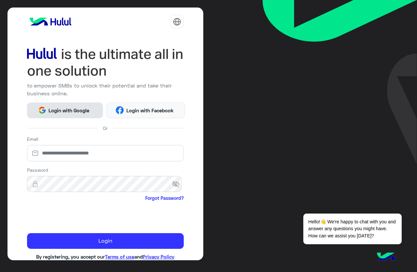
click at [83, 109] on span "Login with Google" at bounding box center [69, 110] width 46 height 7
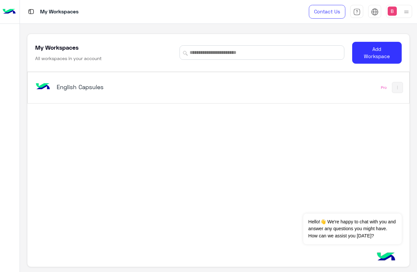
click at [137, 85] on h5 "English Capsules" at bounding box center [123, 87] width 133 height 8
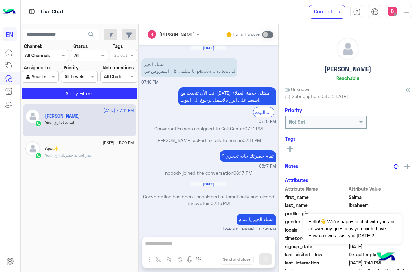
scroll to position [23, 0]
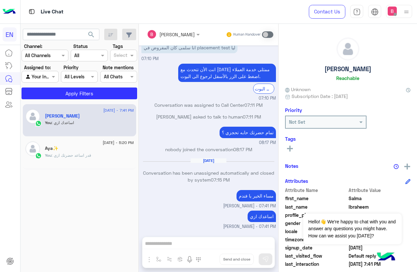
click at [51, 57] on div at bounding box center [45, 55] width 46 height 7
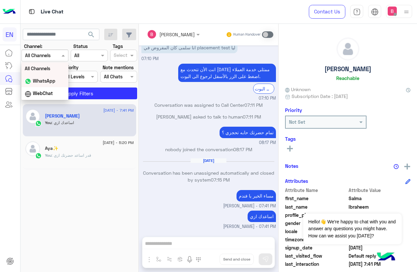
click at [45, 78] on b "WhatsApp" at bounding box center [44, 81] width 22 height 6
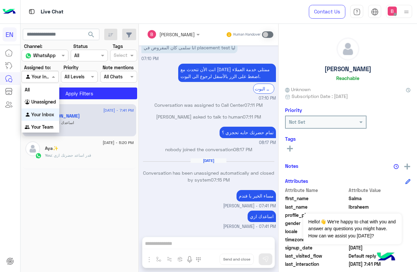
click at [44, 78] on div at bounding box center [40, 76] width 36 height 7
click at [44, 128] on b "Your Team" at bounding box center [42, 127] width 22 height 6
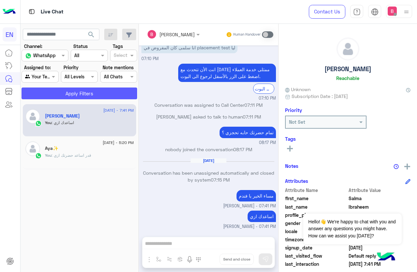
click at [76, 90] on button "Apply Filters" at bounding box center [80, 93] width 116 height 12
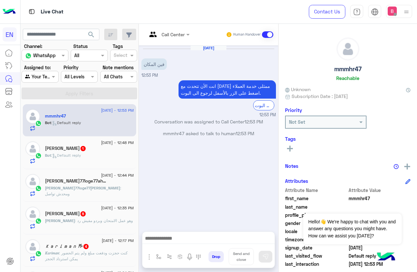
click at [169, 35] on input "text" at bounding box center [160, 34] width 26 height 7
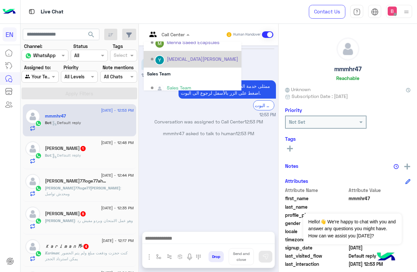
scroll to position [108, 0]
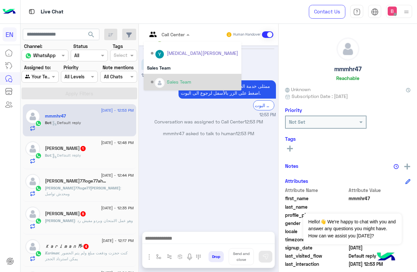
click at [171, 78] on div "Sales Team" at bounding box center [179, 81] width 24 height 7
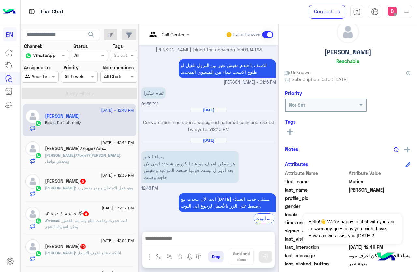
scroll to position [80, 0]
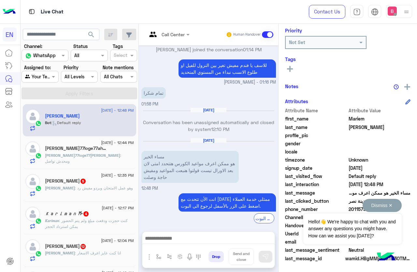
click at [390, 203] on button "Dismiss ✕" at bounding box center [382, 205] width 39 height 13
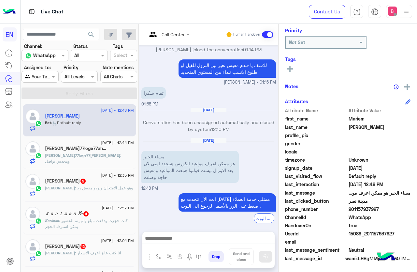
drag, startPoint x: 351, startPoint y: 209, endPoint x: 368, endPoint y: 206, distance: 17.8
click at [389, 208] on span "201157937927" at bounding box center [380, 208] width 62 height 7
copy span "01157937927"
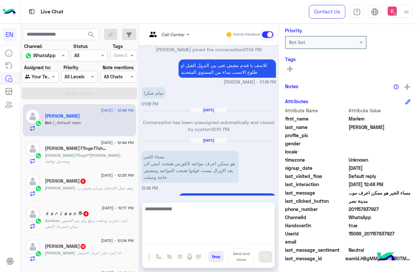
click at [190, 241] on textarea at bounding box center [208, 223] width 132 height 39
type textarea "**********"
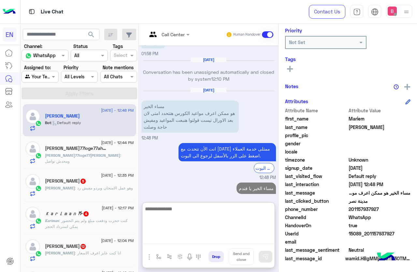
scroll to position [498, 0]
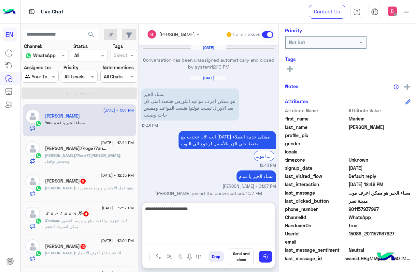
type textarea "**********"
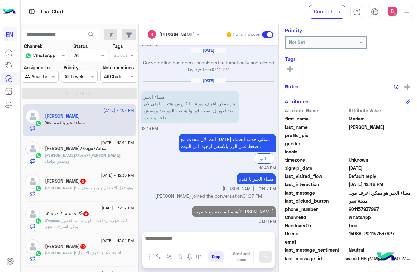
click at [96, 147] on h5 "[PERSON_NAME]77loge77ahmed لله 2" at bounding box center [76, 148] width 62 height 6
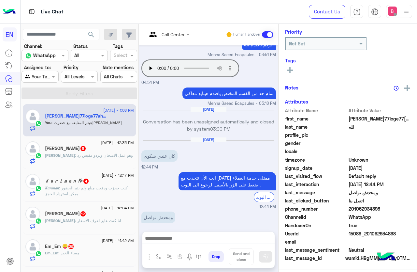
scroll to position [80, 0]
drag, startPoint x: 350, startPoint y: 209, endPoint x: 383, endPoint y: 210, distance: 32.3
click at [387, 210] on span "201062934898" at bounding box center [380, 208] width 62 height 7
copy span "01062934898"
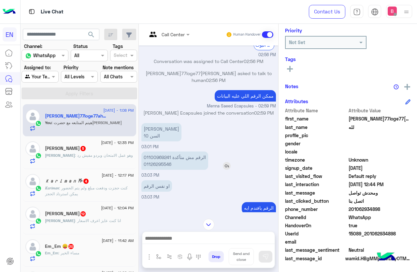
scroll to position [296, 0]
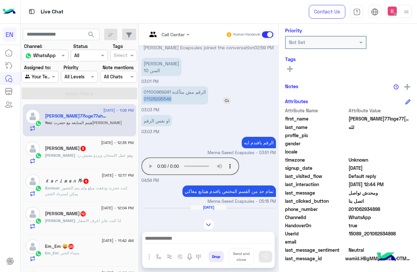
drag, startPoint x: 142, startPoint y: 86, endPoint x: 178, endPoint y: 86, distance: 35.2
click at [178, 86] on p "الرقم مش متأكدة 01100969241 01126295546" at bounding box center [174, 95] width 67 height 18
copy p "01126295546"
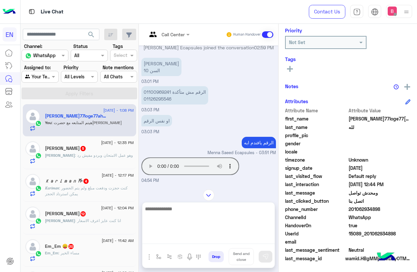
click at [179, 239] on textarea at bounding box center [208, 223] width 132 height 39
type textarea "**********"
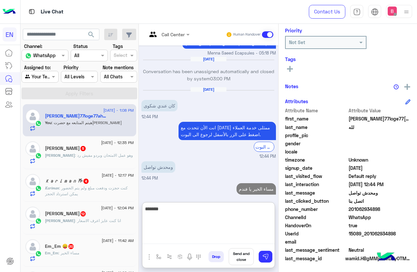
scroll to position [456, 0]
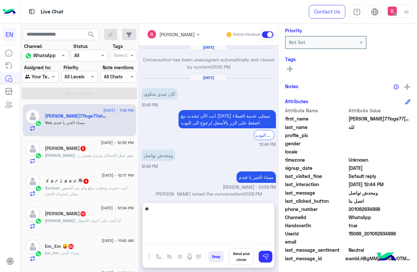
type textarea "*"
type textarea "**********"
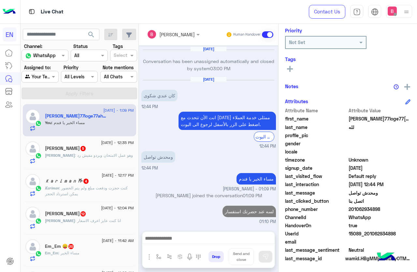
click at [75, 155] on span ": وهو عمل الامتحان وبردو مفيش رد" at bounding box center [104, 155] width 58 height 5
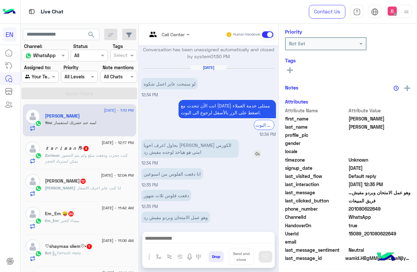
scroll to position [80, 0]
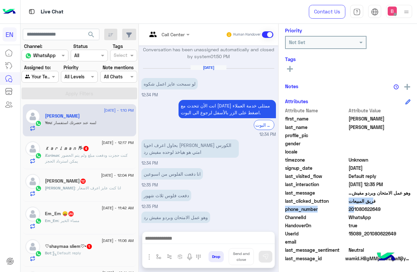
drag, startPoint x: 349, startPoint y: 209, endPoint x: 395, endPoint y: 204, distance: 45.5
click at [396, 204] on div "Attribute Name Attribute Value first_name [PERSON_NAME] last_name [PERSON_NAME]…" at bounding box center [348, 185] width 126 height 156
click at [367, 214] on span "WhatsApp" at bounding box center [380, 217] width 62 height 7
drag, startPoint x: 349, startPoint y: 208, endPoint x: 392, endPoint y: 207, distance: 42.7
click at [392, 207] on span "201080622649" at bounding box center [380, 208] width 62 height 7
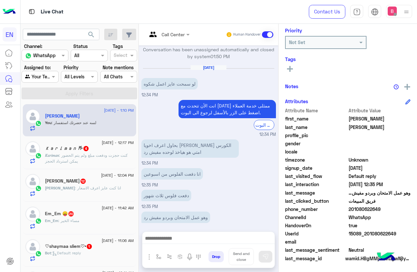
copy span "01080622649"
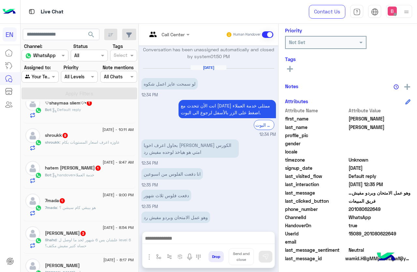
scroll to position [98, 0]
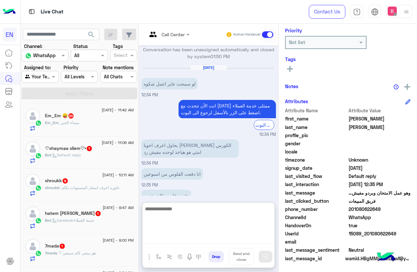
click at [190, 236] on textarea at bounding box center [208, 223] width 132 height 39
type textarea "**********"
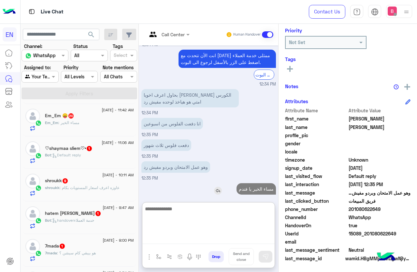
scroll to position [409, 0]
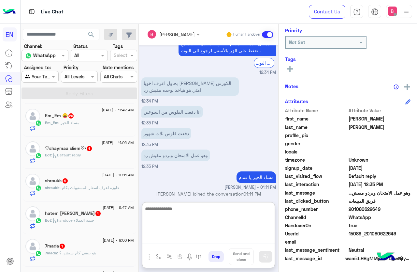
click at [231, 220] on textarea at bounding box center [208, 223] width 132 height 39
click at [181, 227] on textarea at bounding box center [208, 223] width 132 height 39
type textarea "**********"
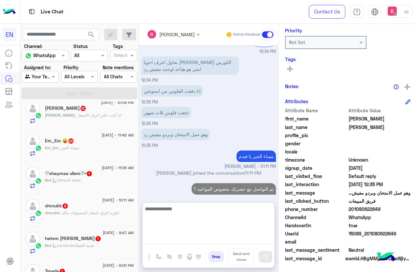
scroll to position [0, 0]
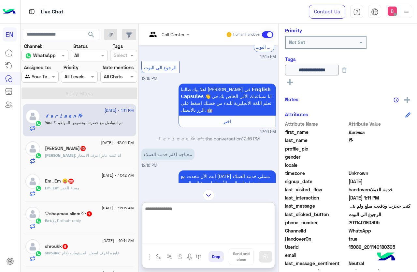
scroll to position [93, 0]
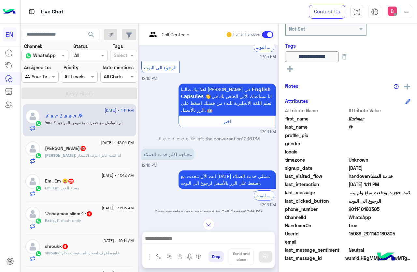
drag, startPoint x: 349, startPoint y: 208, endPoint x: 400, endPoint y: 215, distance: 51.0
click at [403, 215] on div "Attribute Name Attribute Value first_name 𝐾𝑎𝑟𝑖𝑚𝑎𝑛 last_name 𐂂 profile_pic gende…" at bounding box center [348, 185] width 126 height 156
click at [384, 215] on span "WhatsApp" at bounding box center [380, 217] width 62 height 7
drag, startPoint x: 393, startPoint y: 218, endPoint x: 386, endPoint y: 217, distance: 7.2
click at [394, 218] on span "WhatsApp" at bounding box center [380, 217] width 62 height 7
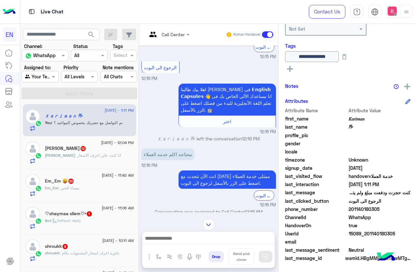
click at [347, 202] on div "last_clicked_button الرجوع الى البوت" at bounding box center [348, 201] width 126 height 8
drag, startPoint x: 349, startPoint y: 208, endPoint x: 372, endPoint y: 208, distance: 22.8
click at [392, 211] on span "201140180305" at bounding box center [380, 208] width 62 height 7
copy span "01140180305"
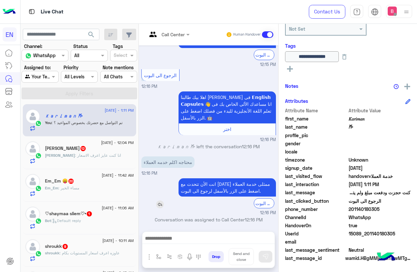
scroll to position [486, 0]
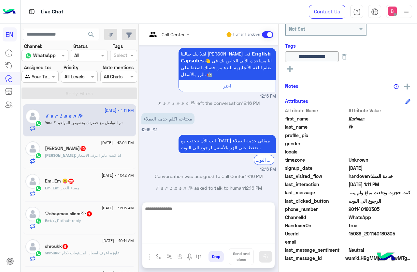
click at [192, 238] on textarea at bounding box center [208, 223] width 132 height 39
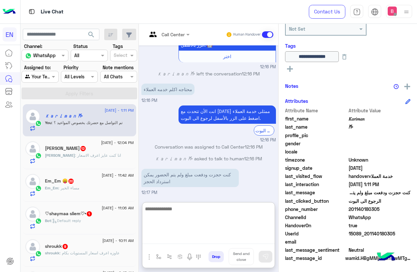
click at [191, 217] on textarea at bounding box center [208, 223] width 132 height 39
type textarea "**********"
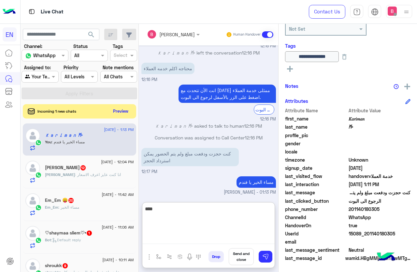
scroll to position [548, 0]
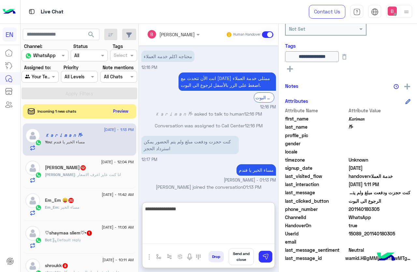
type textarea "**********"
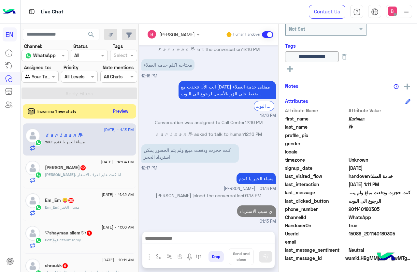
click at [72, 171] on div "[PERSON_NAME] 12" at bounding box center [89, 168] width 89 height 7
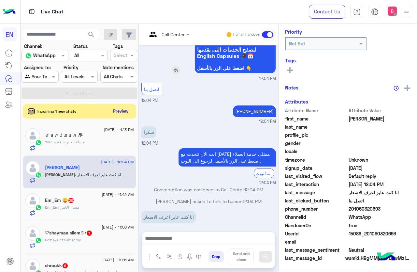
scroll to position [80, 0]
click at [180, 31] on div at bounding box center [168, 33] width 49 height 7
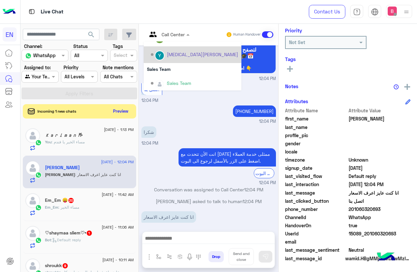
scroll to position [108, 0]
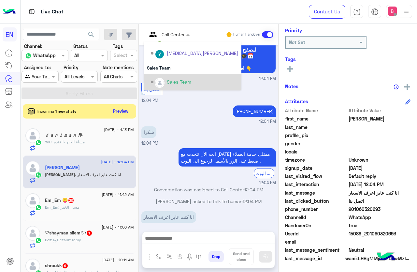
click at [168, 78] on div "Sales Team" at bounding box center [194, 81] width 87 height 11
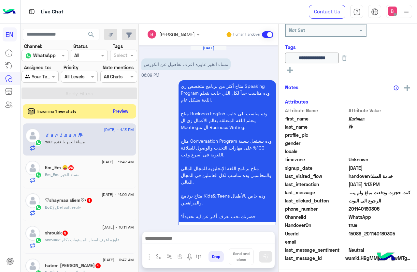
scroll to position [519, 0]
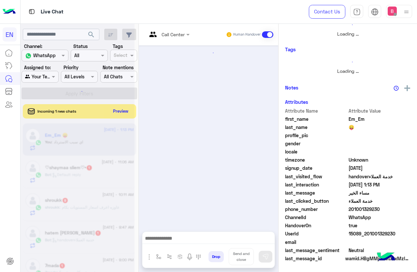
click at [92, 175] on div at bounding box center [78, 139] width 114 height 272
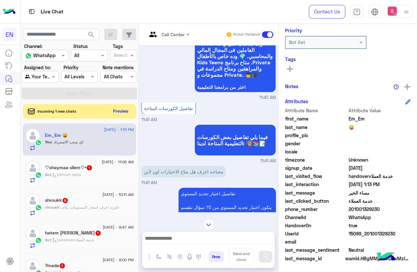
scroll to position [695, 0]
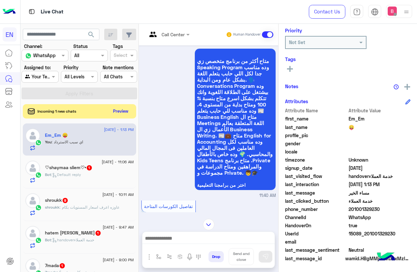
drag, startPoint x: 351, startPoint y: 207, endPoint x: 391, endPoint y: 208, distance: 39.5
click at [396, 209] on span "201001329230" at bounding box center [380, 208] width 62 height 7
copy span "01001329230"
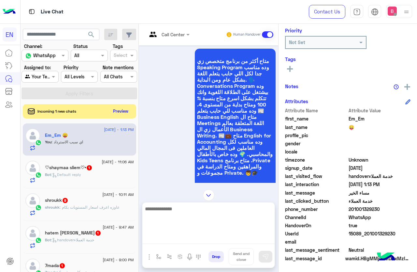
click at [158, 237] on textarea at bounding box center [208, 223] width 132 height 39
type textarea "**********"
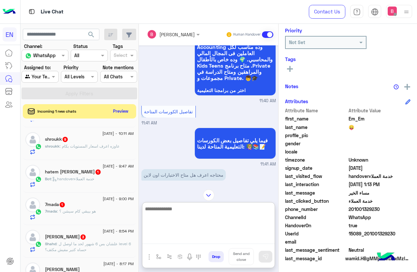
scroll to position [98, 0]
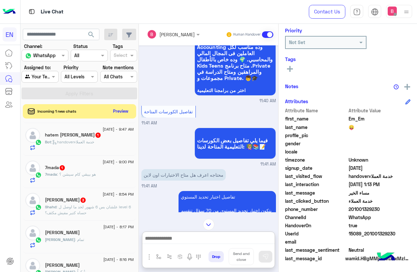
click at [96, 177] on div "7mada : هو بيبقي كام سيشن ؟" at bounding box center [89, 176] width 89 height 11
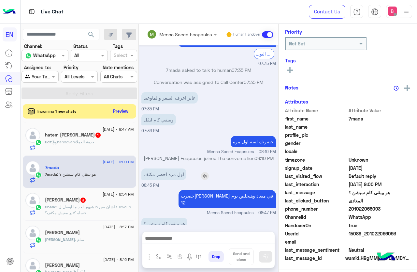
scroll to position [80, 0]
drag, startPoint x: 350, startPoint y: 209, endPoint x: 376, endPoint y: 209, distance: 25.4
click at [393, 207] on span "201022066093" at bounding box center [380, 208] width 62 height 7
copy span "01022066093"
click at [159, 235] on div at bounding box center [208, 239] width 132 height 16
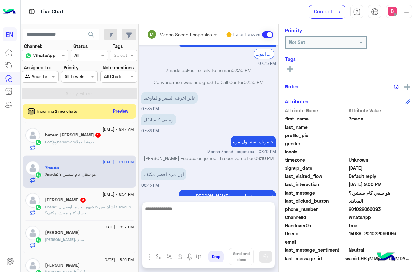
click at [162, 236] on textarea at bounding box center [208, 223] width 132 height 39
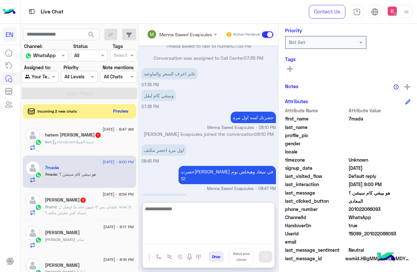
scroll to position [452, 0]
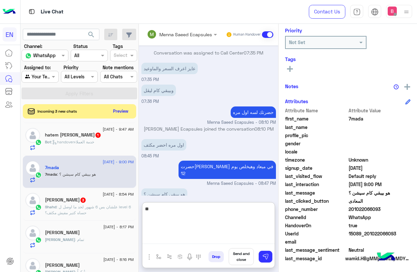
type textarea "*"
type textarea "**********"
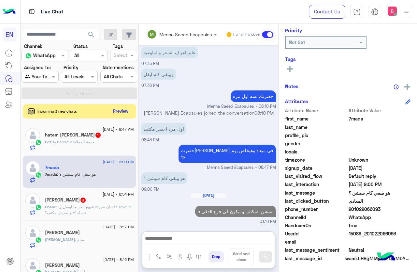
click at [83, 210] on span ": علشان بس 6 شهور لحد ما اوصل ل level 6 حساه كتير مفيش مكثف؟" at bounding box center [88, 209] width 86 height 11
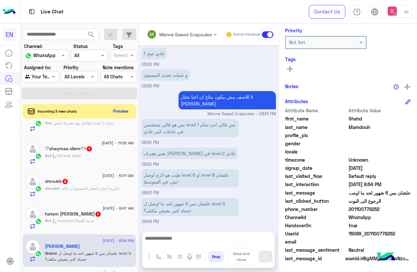
scroll to position [33, 0]
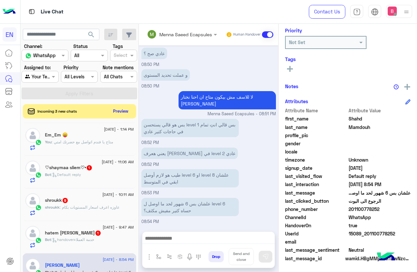
click at [95, 199] on div "shroukk 9" at bounding box center [89, 200] width 89 height 7
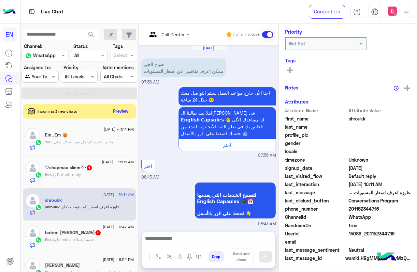
scroll to position [786, 0]
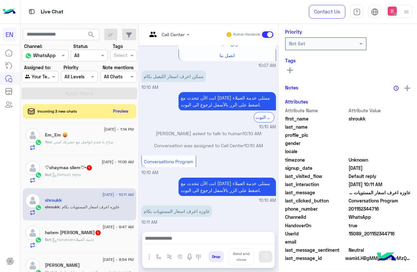
click at [176, 35] on div at bounding box center [168, 33] width 49 height 7
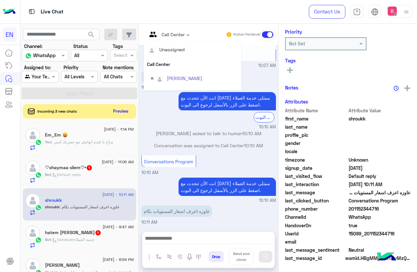
scroll to position [108, 0]
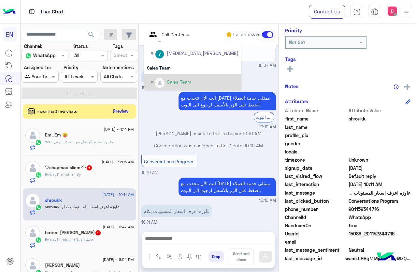
click at [171, 82] on div "Sales Team" at bounding box center [179, 81] width 24 height 7
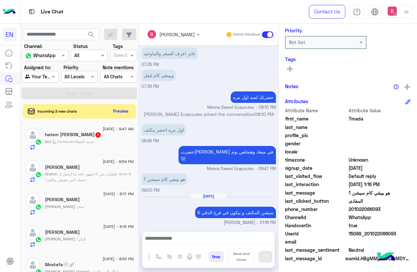
scroll to position [98, 0]
click at [103, 174] on span ": علشان بس 6 شهور لحد ما اوصل ل level 6 حساه كتير مفيش مكثف؟" at bounding box center [88, 176] width 86 height 11
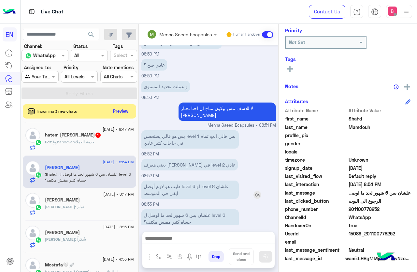
scroll to position [340, 0]
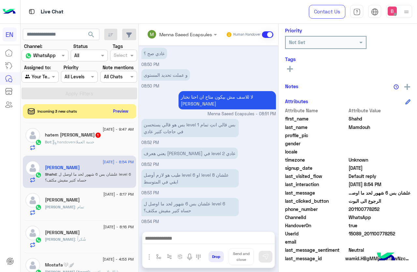
drag, startPoint x: 351, startPoint y: 208, endPoint x: 386, endPoint y: 210, distance: 35.3
click at [391, 209] on span "201100778252" at bounding box center [380, 208] width 62 height 7
copy span "01100778252"
click at [260, 212] on div "علشان بس 6 شهور لحد ما اوصل ل level 6 حساه كتير مفيش مكثف؟" at bounding box center [208, 207] width 135 height 18
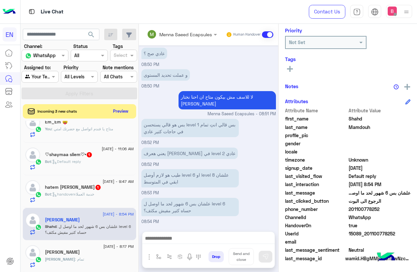
scroll to position [0, 0]
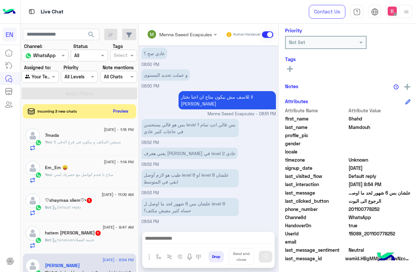
click at [102, 213] on div "Bot : Default reply" at bounding box center [89, 209] width 89 height 11
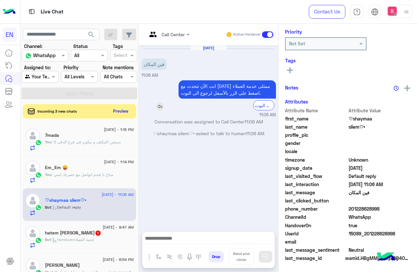
scroll to position [80, 0]
click at [169, 41] on div "Call Center Human Handover" at bounding box center [209, 35] width 140 height 22
click at [173, 39] on div "Call Center" at bounding box center [166, 35] width 38 height 16
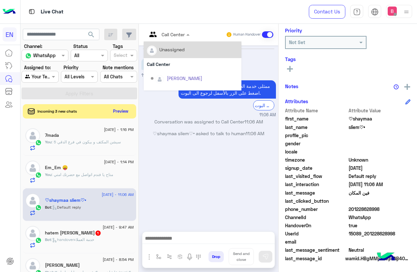
click at [178, 37] on div at bounding box center [168, 33] width 49 height 7
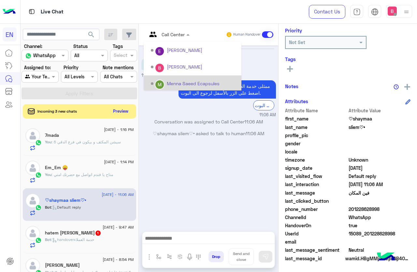
scroll to position [108, 0]
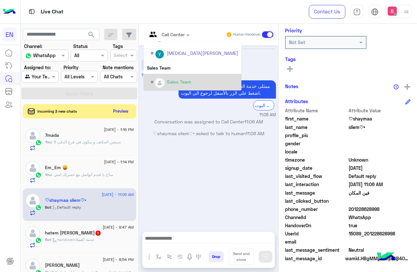
click at [172, 82] on div "Sales Team" at bounding box center [179, 81] width 24 height 7
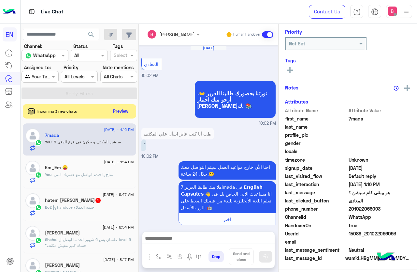
scroll to position [78, 0]
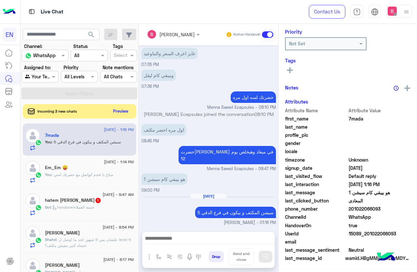
click at [108, 209] on div "Bot : handoverخدمة العملاء" at bounding box center [89, 209] width 89 height 11
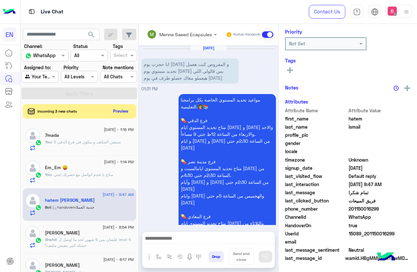
scroll to position [438, 0]
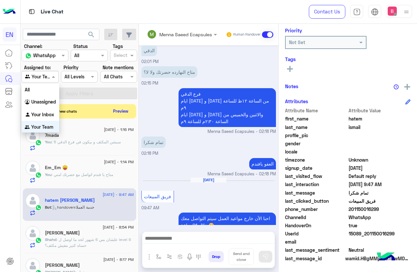
click at [28, 75] on input "text" at bounding box center [32, 76] width 15 height 7
click at [34, 101] on b "Unassigned" at bounding box center [43, 101] width 25 height 6
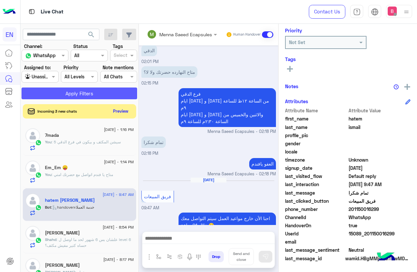
click at [51, 92] on button "Apply Filters" at bounding box center [80, 93] width 116 height 12
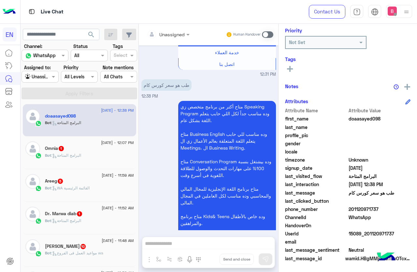
scroll to position [386, 0]
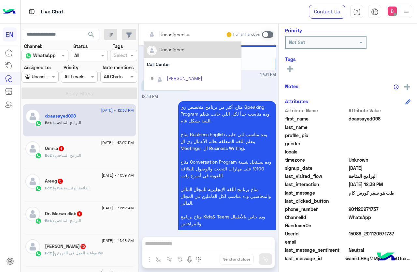
click at [166, 36] on input "text" at bounding box center [160, 34] width 26 height 7
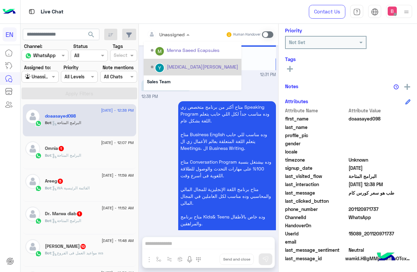
scroll to position [108, 0]
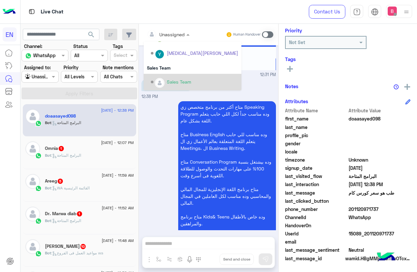
click at [162, 84] on img "Options list" at bounding box center [160, 83] width 8 height 8
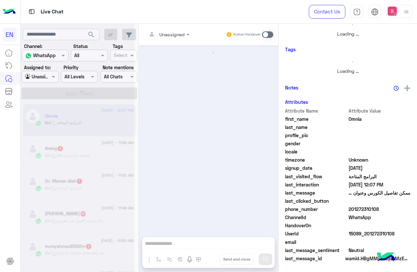
scroll to position [78, 0]
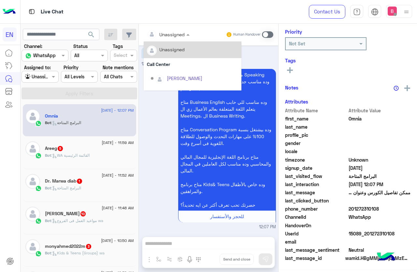
click at [162, 35] on input "text" at bounding box center [160, 34] width 26 height 7
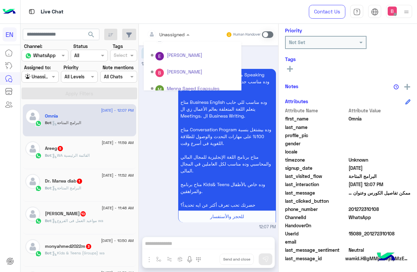
scroll to position [0, 0]
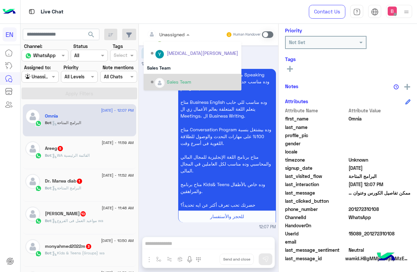
click at [158, 80] on img "Options list" at bounding box center [160, 83] width 8 height 8
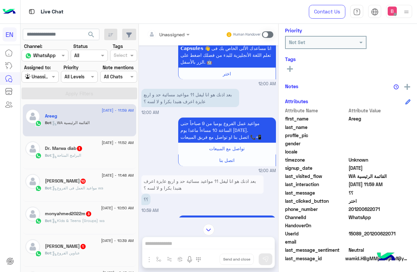
drag, startPoint x: 350, startPoint y: 209, endPoint x: 369, endPoint y: 209, distance: 18.9
click at [388, 208] on span "201200622071" at bounding box center [380, 208] width 62 height 7
copy span "01200622071"
click at [201, 242] on div "Unassigned Human Handover [DATE] صباح الخير بعد اذنك معلش ممكن اتاكد معاد كول ب…" at bounding box center [209, 149] width 140 height 250
click at [266, 33] on span at bounding box center [267, 34] width 11 height 7
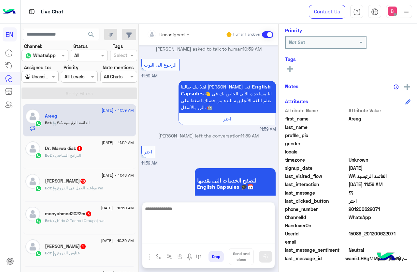
click at [215, 240] on textarea at bounding box center [208, 223] width 132 height 39
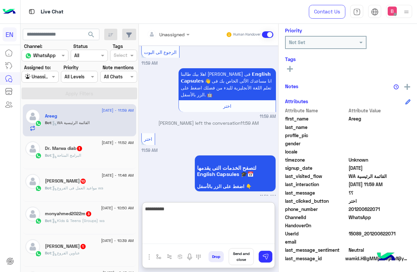
type textarea "**********"
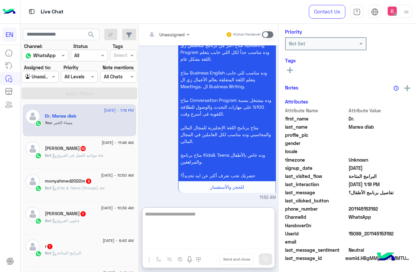
type textarea "**********"
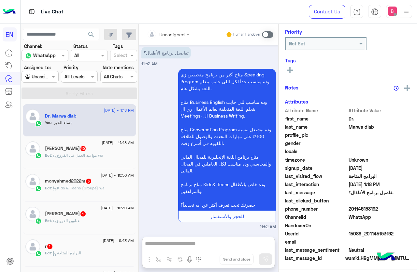
click at [86, 122] on div "You : مساء الخير" at bounding box center [89, 125] width 89 height 11
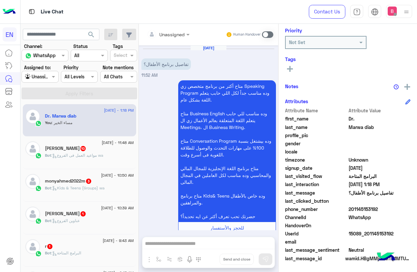
click at [172, 34] on input "text" at bounding box center [160, 34] width 26 height 7
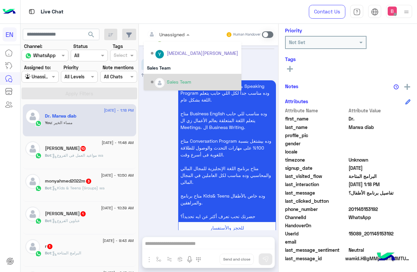
click at [172, 78] on div "Sales Team" at bounding box center [194, 81] width 87 height 11
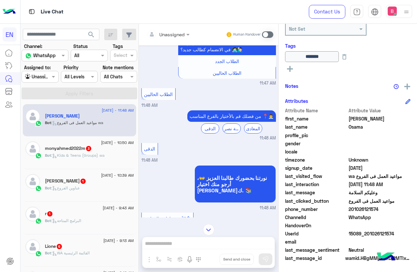
click at [40, 80] on div at bounding box center [40, 76] width 36 height 7
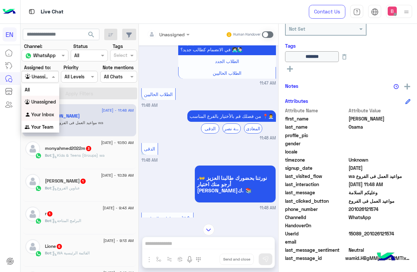
click at [46, 115] on b "Your Inbox" at bounding box center [42, 114] width 23 height 6
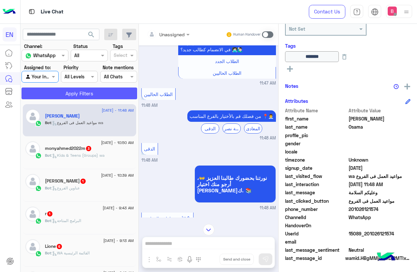
click at [59, 91] on button "Apply Filters" at bounding box center [80, 93] width 116 height 12
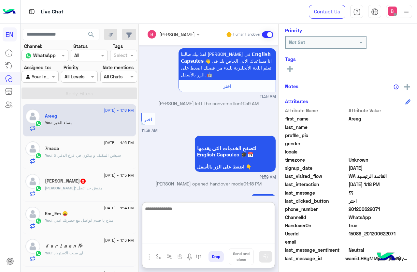
paste textarea "**********"
type textarea "**********"
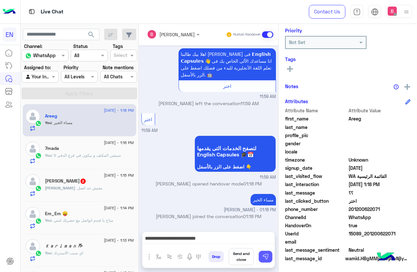
click at [265, 257] on img at bounding box center [265, 256] width 7 height 7
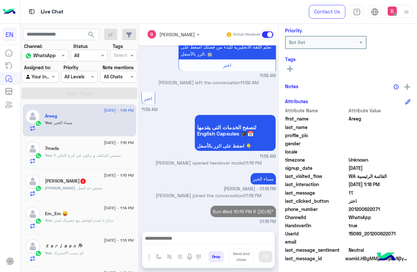
click at [87, 181] on div "[PERSON_NAME] 2" at bounding box center [89, 181] width 89 height 7
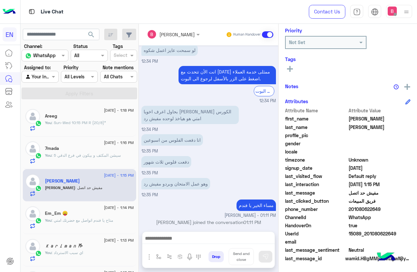
scroll to position [288, 0]
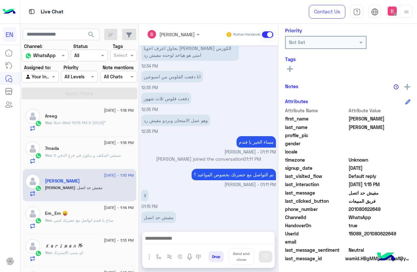
drag, startPoint x: 349, startPoint y: 210, endPoint x: 378, endPoint y: 214, distance: 28.9
click at [405, 212] on span "201080622649" at bounding box center [380, 208] width 62 height 7
copy span "01080622649"
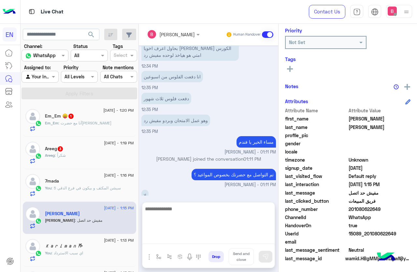
click at [190, 236] on textarea at bounding box center [208, 223] width 132 height 39
type textarea "*"
type textarea "**********"
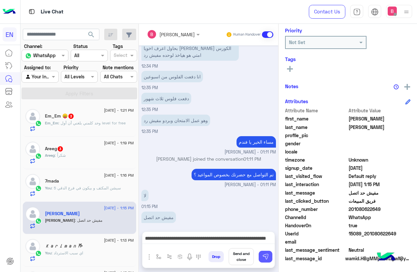
click at [269, 254] on button at bounding box center [266, 256] width 14 height 12
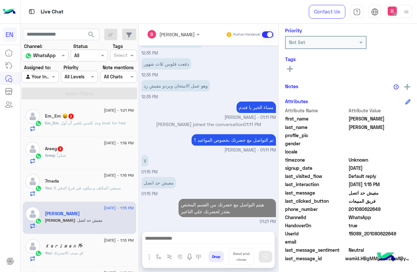
scroll to position [316, 0]
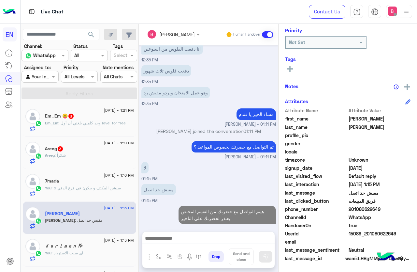
click at [39, 75] on input "text" at bounding box center [32, 76] width 15 height 7
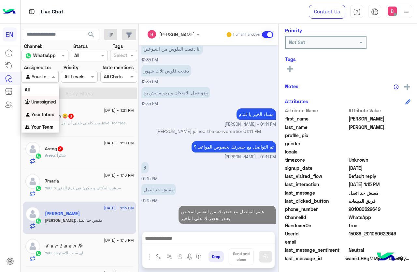
click at [44, 99] on b "Unassigned" at bounding box center [43, 102] width 25 height 6
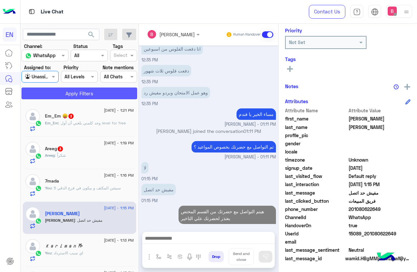
click at [59, 92] on button "Apply Filters" at bounding box center [80, 93] width 116 height 12
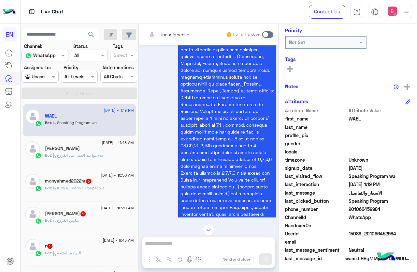
scroll to position [1484, 0]
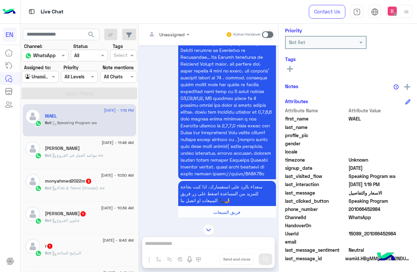
drag, startPoint x: 350, startPoint y: 208, endPoint x: 383, endPoint y: 209, distance: 32.6
click at [383, 209] on span "201066452984" at bounding box center [380, 208] width 62 height 7
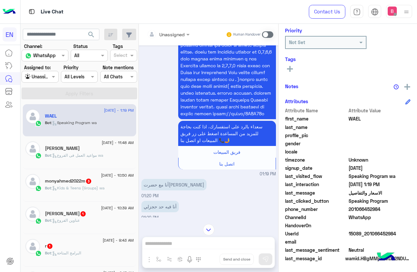
scroll to position [1549, 0]
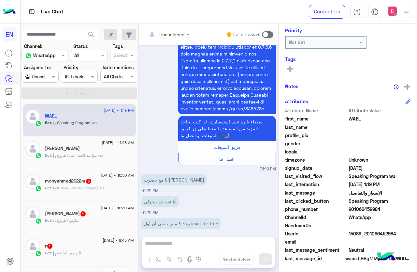
click at [265, 31] on span at bounding box center [267, 34] width 11 height 7
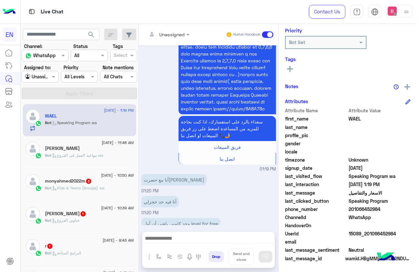
scroll to position [1580, 0]
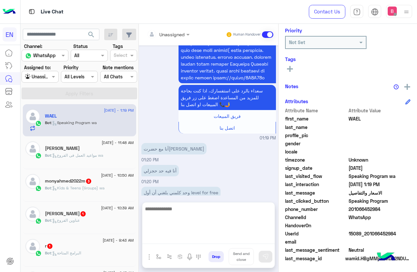
click at [208, 238] on textarea at bounding box center [208, 223] width 132 height 39
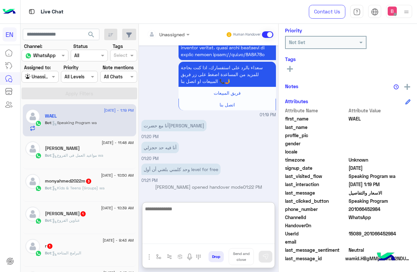
scroll to position [1610, 0]
type textarea "**********"
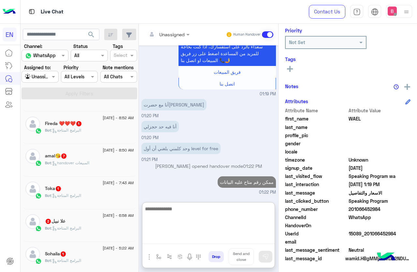
scroll to position [228, 0]
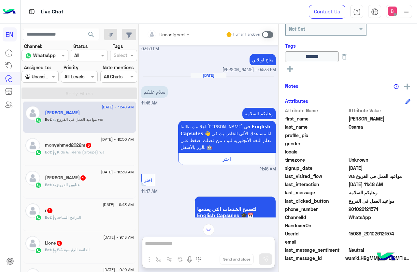
click at [176, 33] on div at bounding box center [168, 33] width 49 height 7
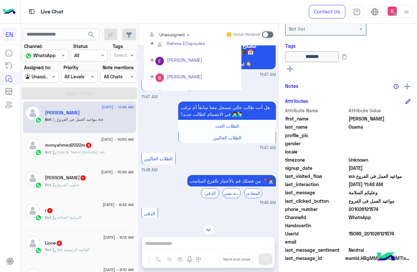
scroll to position [108, 0]
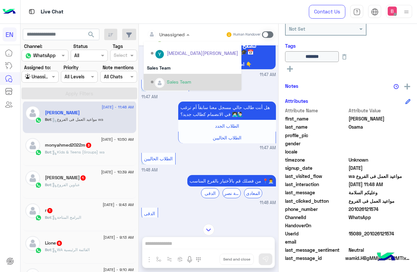
click at [167, 86] on div "Sales Team" at bounding box center [194, 81] width 87 height 11
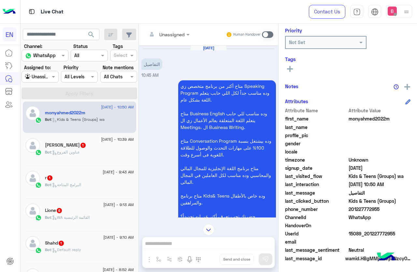
click at [171, 33] on input "text" at bounding box center [160, 34] width 26 height 7
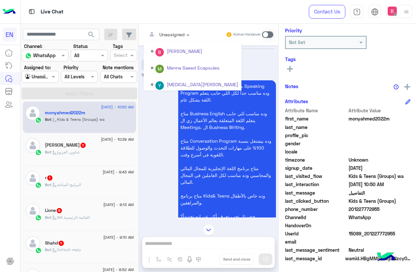
scroll to position [108, 0]
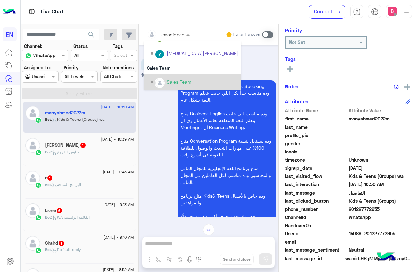
click at [168, 78] on div "Sales Team" at bounding box center [194, 81] width 87 height 11
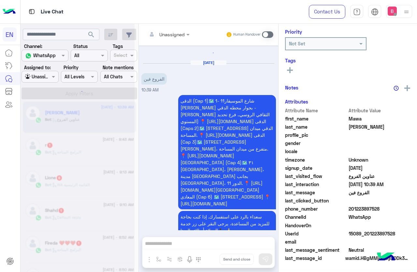
click at [180, 27] on div "Unassigned Human Handover" at bounding box center [209, 35] width 140 height 22
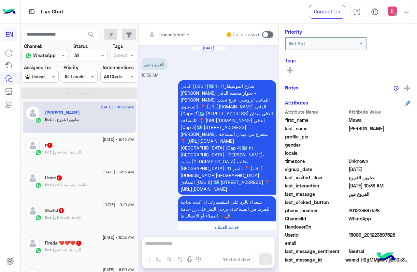
scroll to position [80, 0]
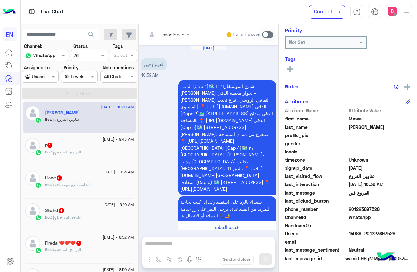
click at [177, 33] on div at bounding box center [168, 33] width 49 height 7
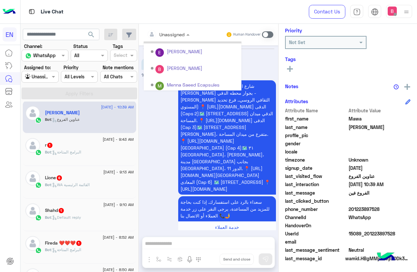
scroll to position [108, 0]
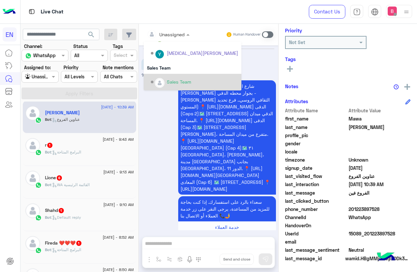
click at [170, 79] on div "Sales Team" at bounding box center [179, 81] width 24 height 7
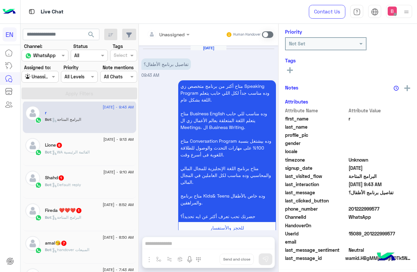
scroll to position [78, 0]
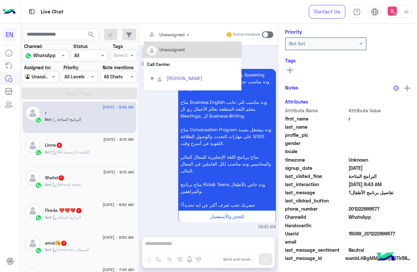
click at [178, 29] on div "Unassigned" at bounding box center [166, 34] width 38 height 13
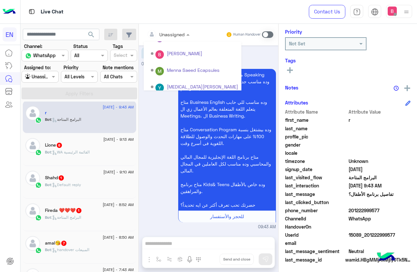
scroll to position [108, 0]
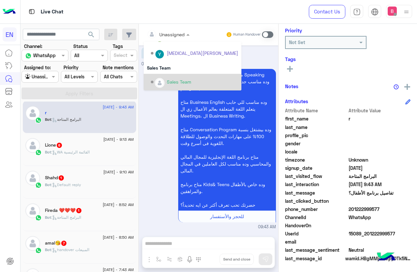
click at [162, 82] on img "Options list" at bounding box center [160, 83] width 8 height 8
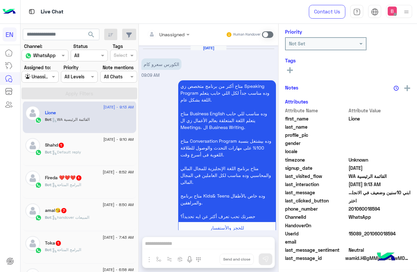
scroll to position [735, 0]
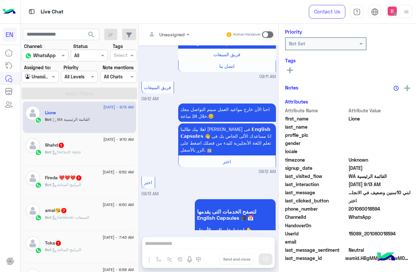
click at [180, 34] on div at bounding box center [168, 33] width 49 height 7
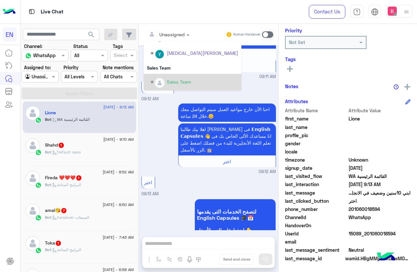
click at [164, 76] on div "Sales Team" at bounding box center [194, 81] width 87 height 11
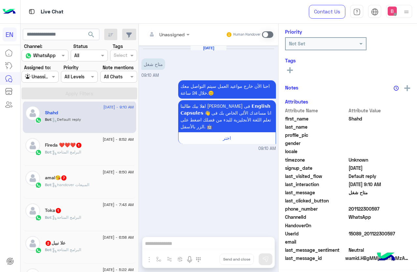
click at [171, 37] on div "Unassigned" at bounding box center [171, 34] width 25 height 7
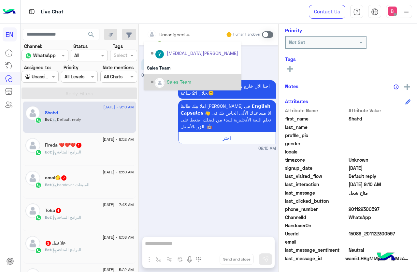
click at [161, 77] on div "Sales Team" at bounding box center [194, 81] width 87 height 11
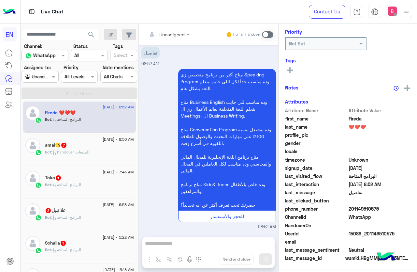
click at [175, 38] on div "Unassigned" at bounding box center [166, 34] width 38 height 13
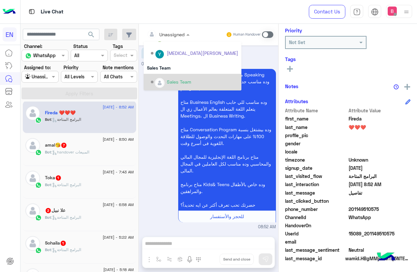
click at [163, 78] on div "Sales Team" at bounding box center [194, 81] width 87 height 11
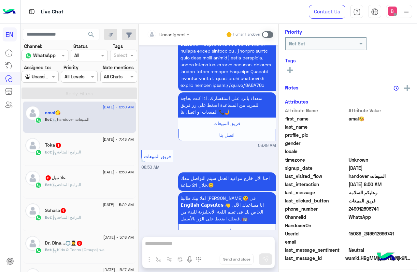
click at [170, 37] on input "text" at bounding box center [160, 34] width 26 height 7
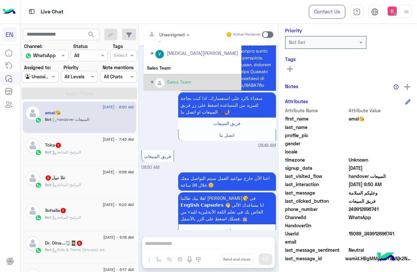
click at [162, 76] on div "Sales Team" at bounding box center [194, 81] width 87 height 11
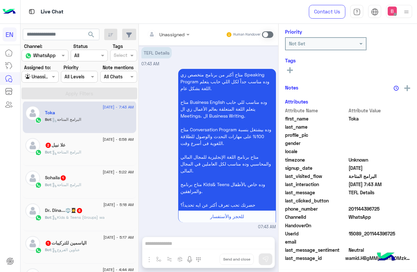
click at [175, 33] on div at bounding box center [168, 33] width 49 height 7
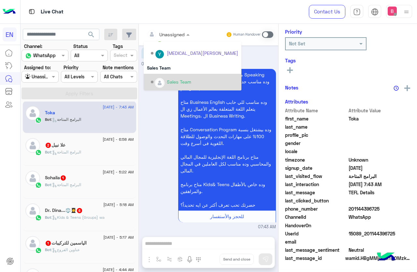
click at [159, 78] on div "Sales Team" at bounding box center [194, 81] width 87 height 11
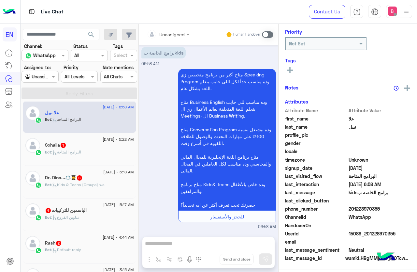
click at [177, 34] on div at bounding box center [168, 33] width 49 height 7
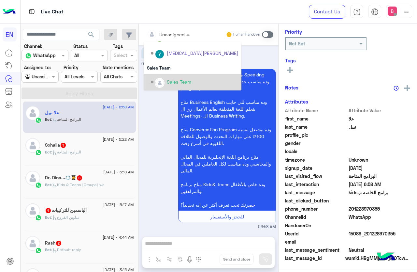
click at [162, 81] on img "Options list" at bounding box center [160, 83] width 8 height 8
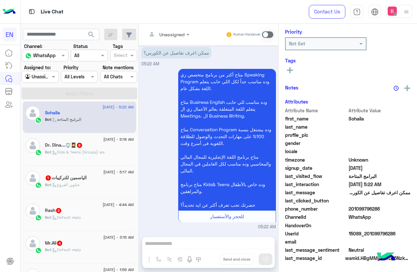
click at [167, 37] on div "Unassigned" at bounding box center [171, 34] width 25 height 7
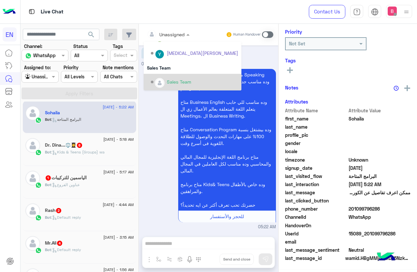
drag, startPoint x: 165, startPoint y: 80, endPoint x: 156, endPoint y: 85, distance: 10.1
click at [165, 81] on div "Sales Team" at bounding box center [194, 81] width 87 height 11
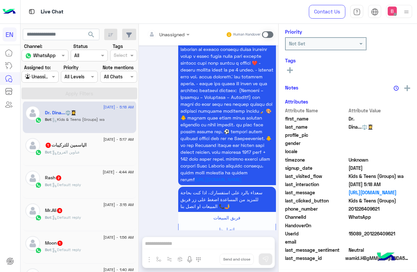
click at [176, 26] on div "Unassigned Human Handover" at bounding box center [209, 35] width 140 height 22
click at [175, 33] on div at bounding box center [168, 33] width 49 height 7
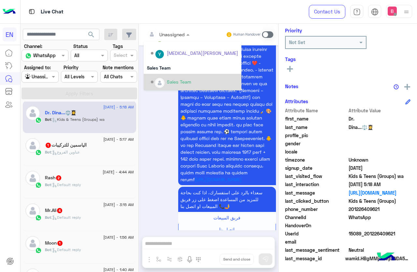
click at [165, 82] on div "Sales Team" at bounding box center [194, 81] width 87 height 11
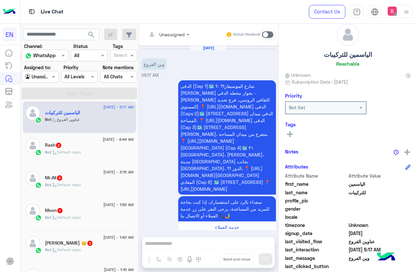
click at [185, 34] on span at bounding box center [189, 34] width 8 height 7
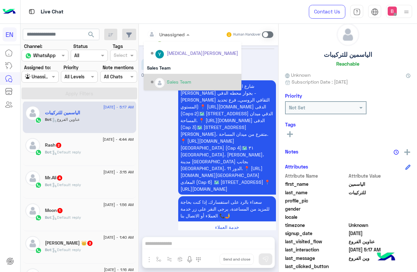
click at [169, 82] on div "Sales Team" at bounding box center [179, 81] width 24 height 7
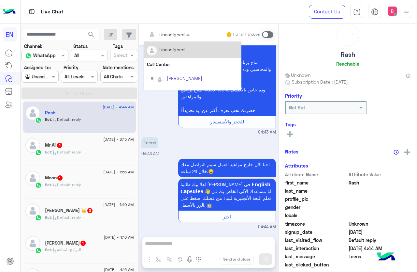
click at [169, 32] on input "text" at bounding box center [160, 34] width 26 height 7
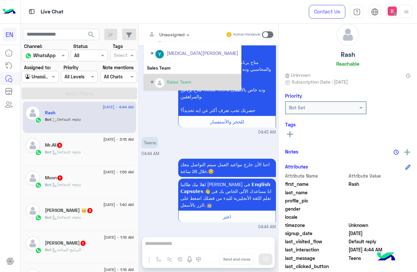
click at [169, 82] on div "Sales Team" at bounding box center [179, 81] width 24 height 7
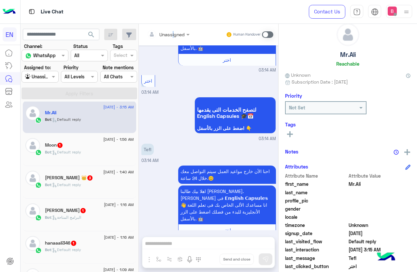
drag, startPoint x: 174, startPoint y: 26, endPoint x: 173, endPoint y: 33, distance: 7.2
click at [173, 29] on div "Unassigned Human Handover" at bounding box center [209, 35] width 140 height 22
click at [173, 36] on input "text" at bounding box center [160, 34] width 26 height 7
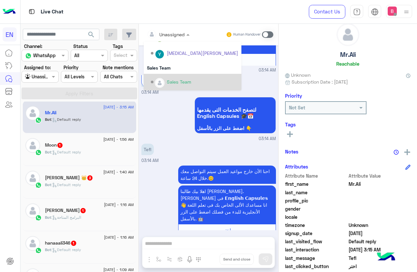
click at [173, 77] on div "Sales Team" at bounding box center [194, 81] width 87 height 11
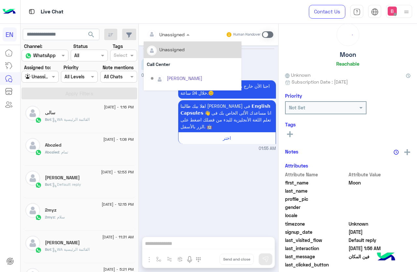
click at [168, 36] on input "text" at bounding box center [160, 34] width 26 height 7
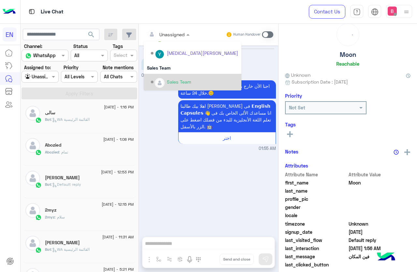
click at [168, 78] on div "Sales Team" at bounding box center [194, 81] width 87 height 11
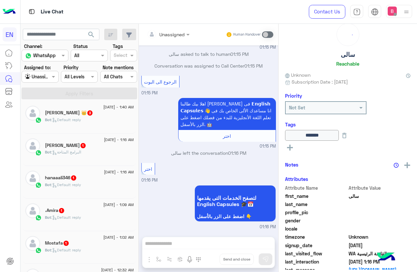
click at [108, 124] on div "Bot : Default reply" at bounding box center [89, 122] width 89 height 11
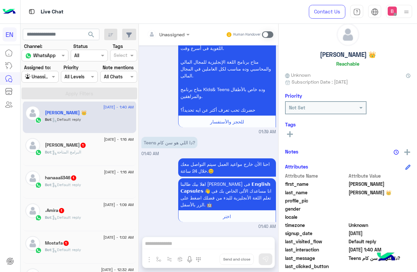
click at [173, 32] on input "text" at bounding box center [160, 34] width 26 height 7
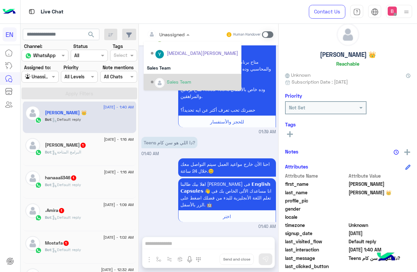
click at [174, 77] on div "Sales Team" at bounding box center [194, 81] width 87 height 11
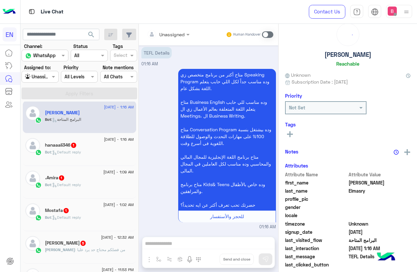
click at [173, 36] on input "text" at bounding box center [160, 34] width 26 height 7
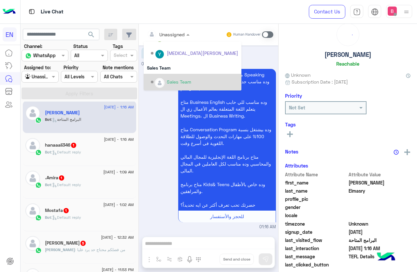
click at [164, 83] on img "Options list" at bounding box center [160, 83] width 8 height 8
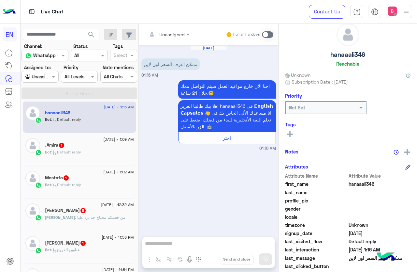
click at [173, 32] on input "text" at bounding box center [160, 34] width 26 height 7
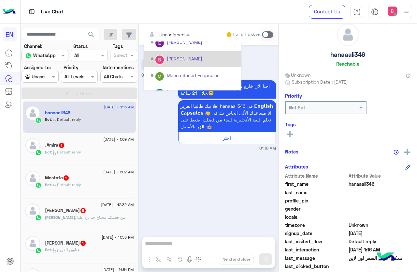
scroll to position [108, 0]
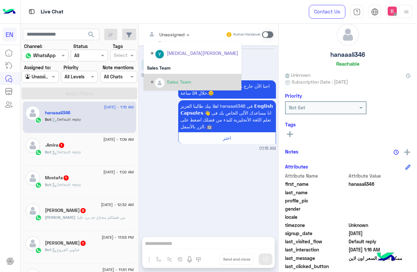
click at [190, 78] on div "Sales Team" at bounding box center [179, 81] width 24 height 7
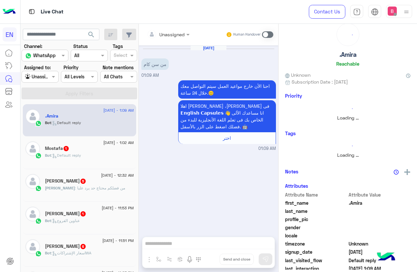
scroll to position [3, 0]
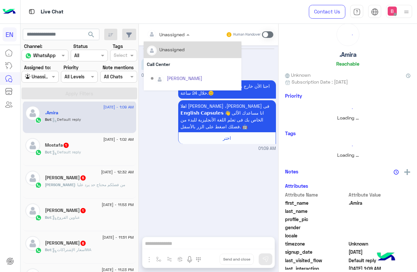
click at [172, 33] on input "text" at bounding box center [160, 34] width 26 height 7
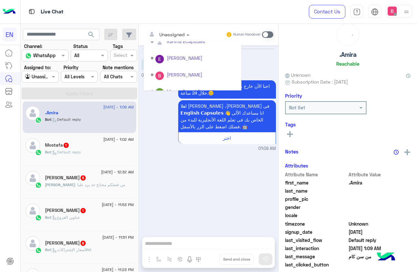
scroll to position [108, 0]
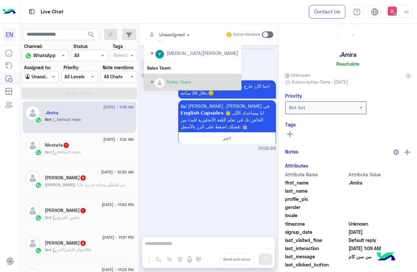
click at [180, 77] on div "Sales Team" at bounding box center [194, 81] width 87 height 11
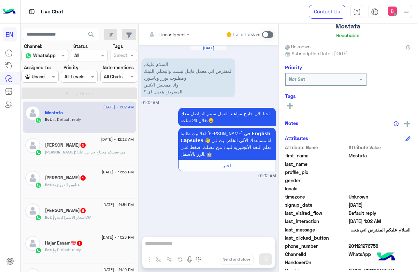
scroll to position [80, 0]
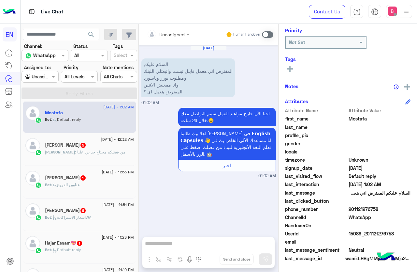
drag, startPoint x: 371, startPoint y: 209, endPoint x: 396, endPoint y: 211, distance: 24.9
click at [411, 210] on span "201121276758" at bounding box center [380, 208] width 62 height 7
drag, startPoint x: 218, startPoint y: 245, endPoint x: 288, endPoint y: 34, distance: 222.2
click at [274, 34] on span at bounding box center [267, 34] width 11 height 7
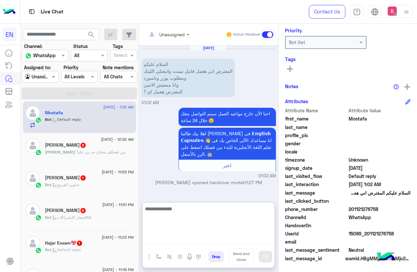
paste textarea "**********"
type textarea "**********"
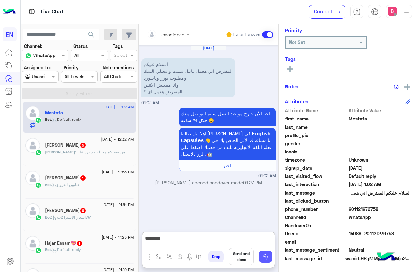
click at [273, 260] on button at bounding box center [266, 256] width 14 height 12
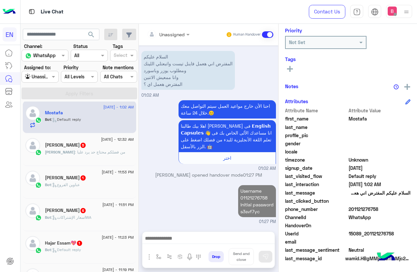
scroll to position [7, 0]
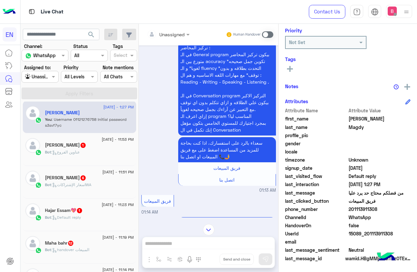
scroll to position [494, 0]
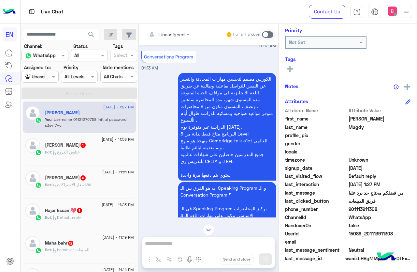
click at [119, 114] on div "[PERSON_NAME]" at bounding box center [89, 113] width 89 height 7
click at [40, 78] on input "text" at bounding box center [32, 76] width 15 height 7
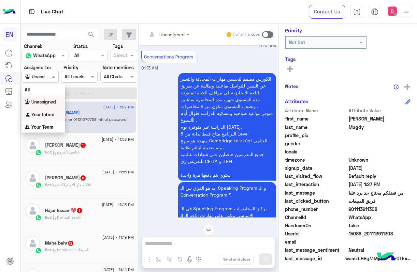
click at [45, 115] on b "Your Inbox" at bounding box center [42, 114] width 23 height 6
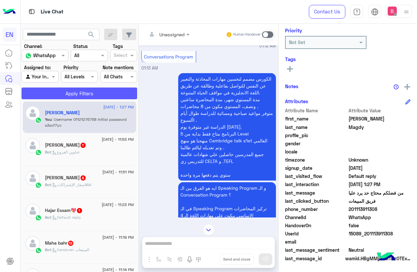
click at [68, 93] on button "Apply Filters" at bounding box center [80, 93] width 116 height 12
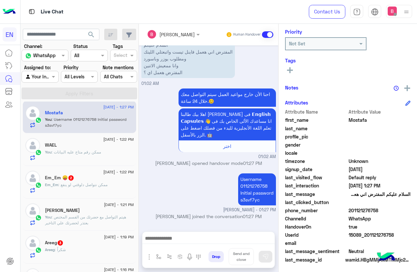
scroll to position [80, 0]
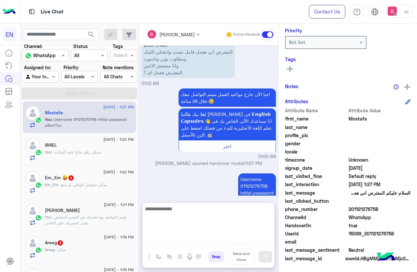
paste textarea "**********"
type textarea "**********"
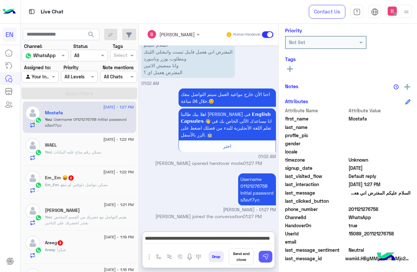
click at [268, 256] on img at bounding box center [265, 256] width 7 height 7
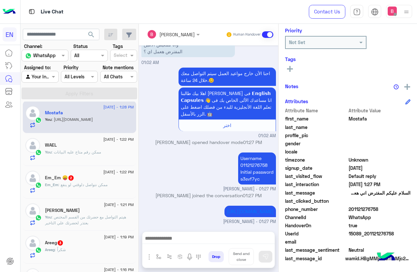
click at [47, 76] on div at bounding box center [40, 76] width 36 height 7
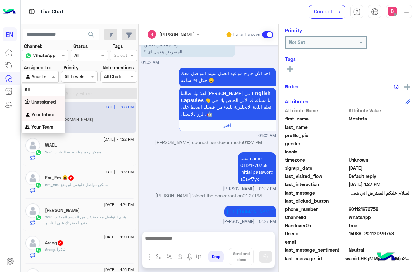
click at [40, 97] on div "Unassigned" at bounding box center [44, 102] width 44 height 13
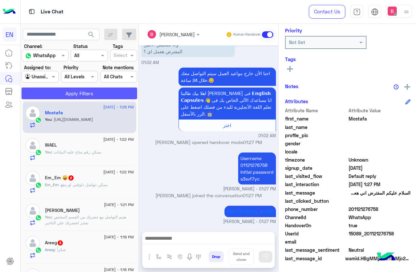
click at [52, 90] on button "Apply Filters" at bounding box center [80, 93] width 116 height 12
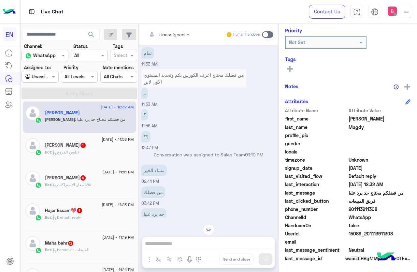
scroll to position [624, 0]
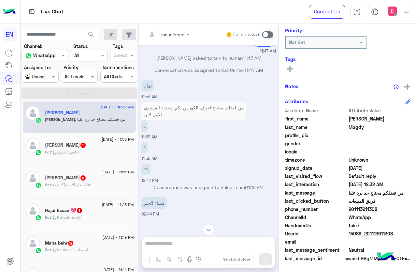
click at [173, 31] on input "text" at bounding box center [160, 34] width 26 height 7
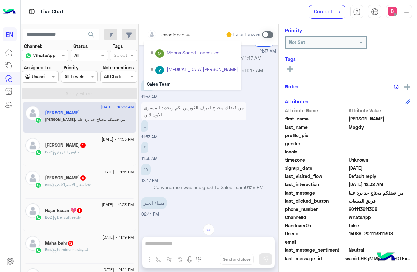
scroll to position [108, 0]
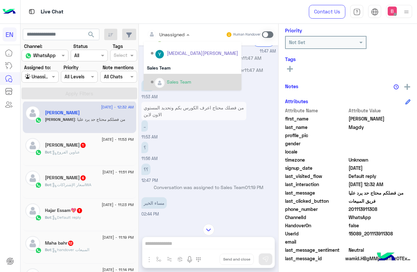
click at [188, 82] on div "Sales Team" at bounding box center [179, 81] width 24 height 7
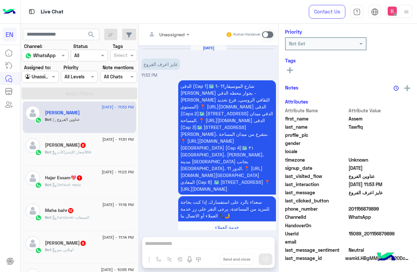
click at [173, 34] on input "text" at bounding box center [160, 34] width 26 height 7
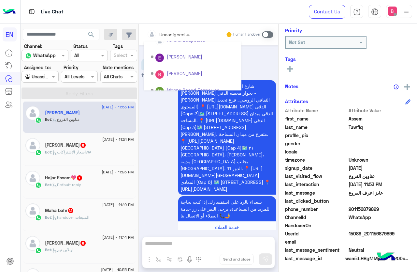
scroll to position [108, 0]
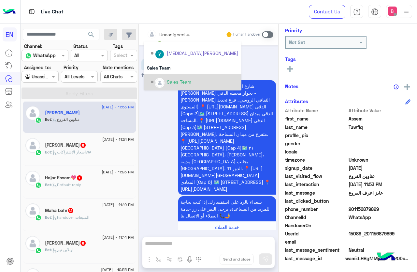
click at [186, 78] on div "Sales Team" at bounding box center [194, 81] width 87 height 11
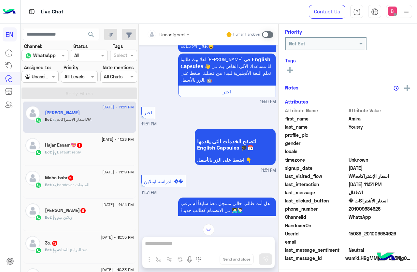
scroll to position [80, 0]
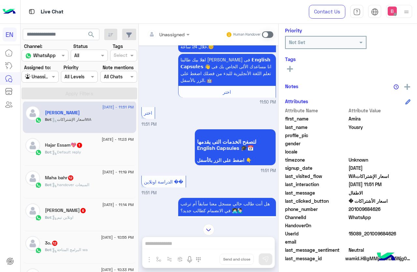
click at [173, 37] on input "text" at bounding box center [160, 34] width 26 height 7
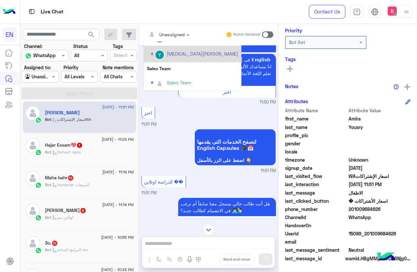
scroll to position [108, 0]
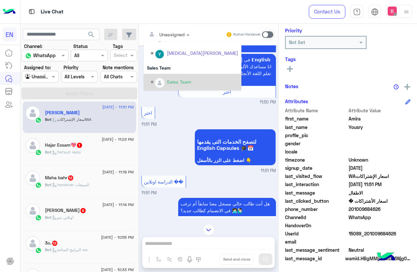
click at [188, 77] on div "Sales Team" at bounding box center [194, 81] width 87 height 11
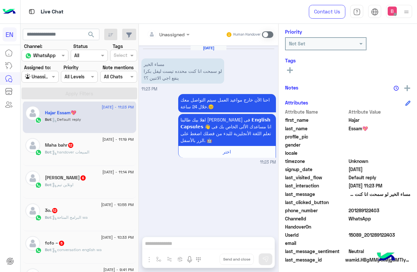
scroll to position [80, 0]
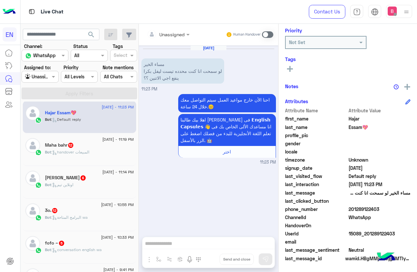
click at [215, 245] on div "Unassigned Human Handover [DATE] مساء الخير لو سمحت انا كنت محدده تيست ليفل بكر…" at bounding box center [209, 149] width 140 height 250
click at [274, 34] on span at bounding box center [267, 34] width 11 height 7
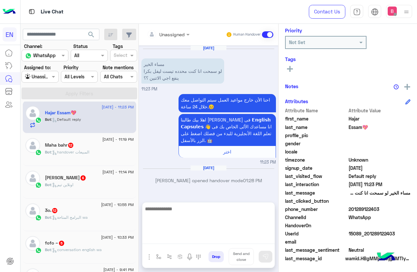
click at [251, 239] on textarea at bounding box center [208, 223] width 132 height 39
type textarea "**********"
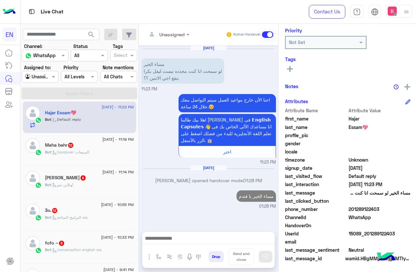
scroll to position [0, 0]
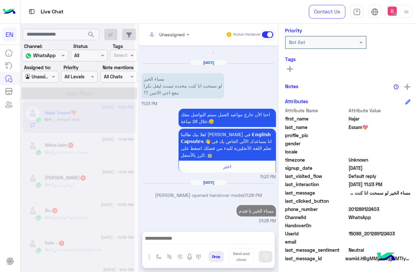
drag, startPoint x: 371, startPoint y: 209, endPoint x: 408, endPoint y: 207, distance: 36.2
click at [408, 207] on span "201289122403" at bounding box center [380, 208] width 62 height 7
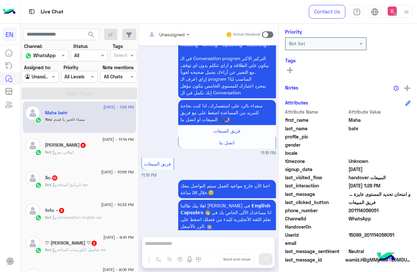
scroll to position [80, 0]
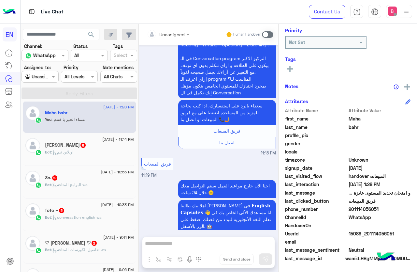
click at [49, 72] on div "Agent Filter Unassigned" at bounding box center [40, 77] width 37 height 12
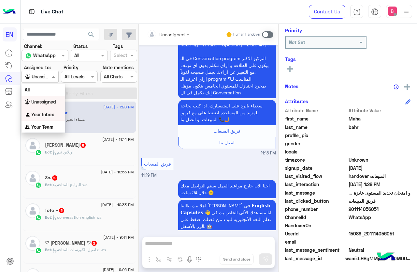
click at [41, 117] on b "Your Inbox" at bounding box center [42, 114] width 23 height 6
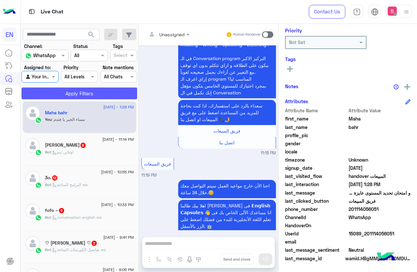
click at [60, 93] on button "Apply Filters" at bounding box center [80, 93] width 116 height 12
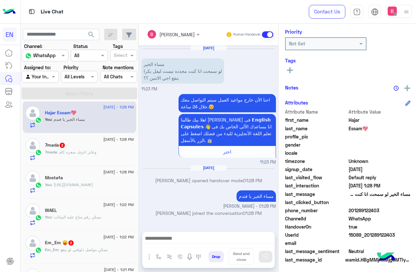
scroll to position [80, 0]
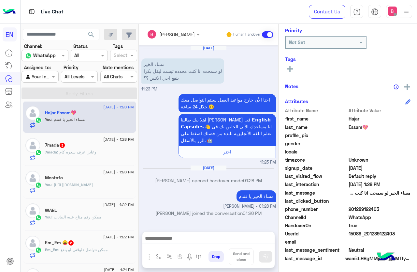
drag, startPoint x: 370, startPoint y: 208, endPoint x: 396, endPoint y: 208, distance: 26.1
click at [411, 211] on span "201289122403" at bounding box center [380, 208] width 62 height 7
drag, startPoint x: 253, startPoint y: 229, endPoint x: 251, endPoint y: 233, distance: 4.2
click at [252, 230] on div "Bassant Ayman Human Handover [DATE] مساء الخير لو سمحت انا كنت محدده تيست ليفل …" at bounding box center [209, 149] width 140 height 250
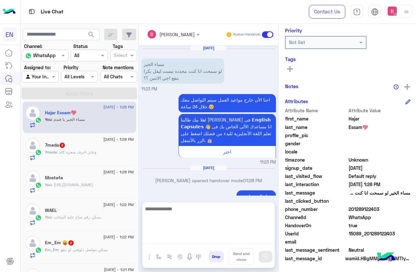
click at [250, 234] on textarea at bounding box center [208, 223] width 132 height 39
paste textarea "**********"
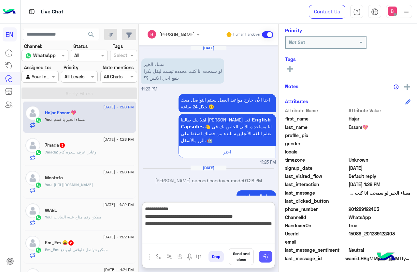
type textarea "**********"
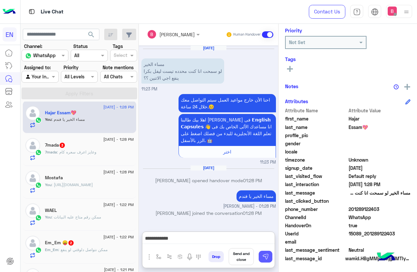
click at [269, 256] on img at bounding box center [265, 256] width 7 height 7
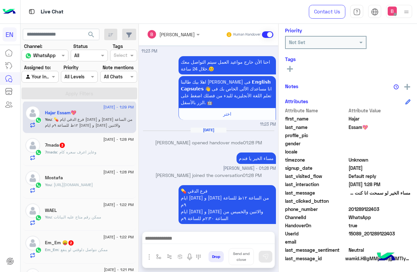
click at [106, 154] on div "7mada : وعايز اعرف سعره كام" at bounding box center [89, 154] width 89 height 11
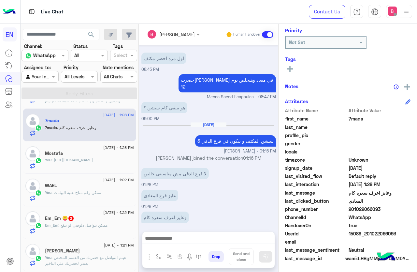
scroll to position [68, 0]
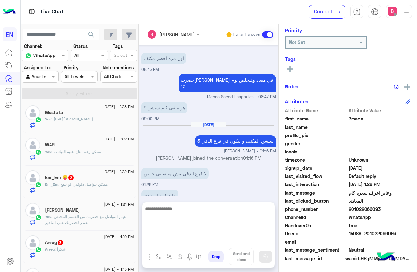
click at [210, 238] on textarea at bounding box center [208, 223] width 132 height 39
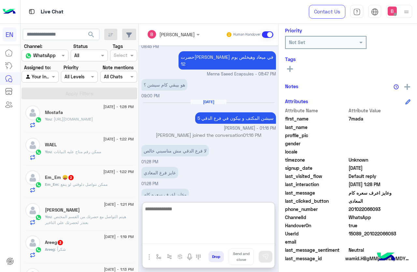
scroll to position [410, 0]
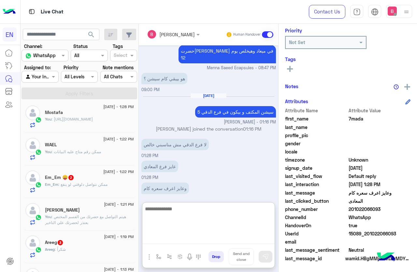
click at [195, 224] on textarea at bounding box center [208, 223] width 132 height 39
type textarea "**********"
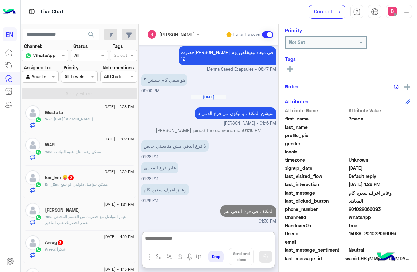
click at [96, 185] on span ": ممكن نتواصل دلوقتي لو ينفع" at bounding box center [82, 184] width 49 height 5
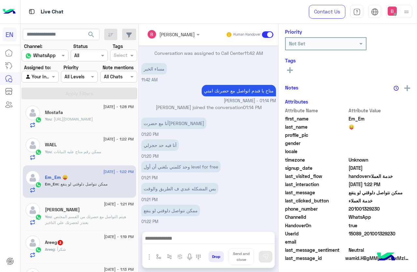
scroll to position [80, 0]
drag, startPoint x: 371, startPoint y: 209, endPoint x: 402, endPoint y: 210, distance: 30.7
click at [411, 210] on span "201001329230" at bounding box center [380, 208] width 62 height 7
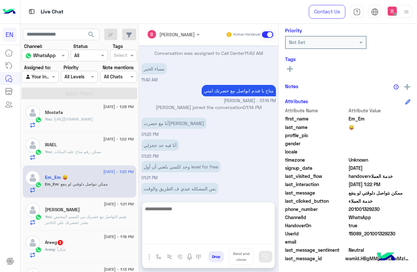
click at [214, 237] on textarea at bounding box center [208, 223] width 132 height 39
type textarea "**********"
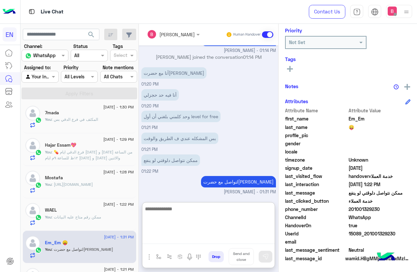
scroll to position [0, 0]
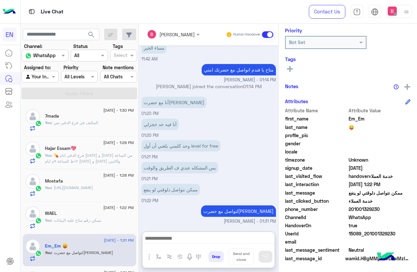
click at [54, 79] on div at bounding box center [40, 76] width 36 height 7
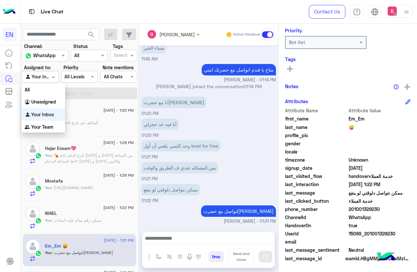
scroll to position [590, 0]
click at [45, 98] on div "Unassigned" at bounding box center [44, 102] width 44 height 13
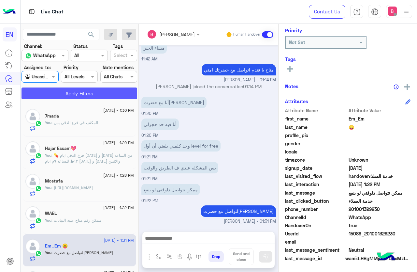
click at [57, 91] on button "Apply Filters" at bounding box center [80, 93] width 116 height 12
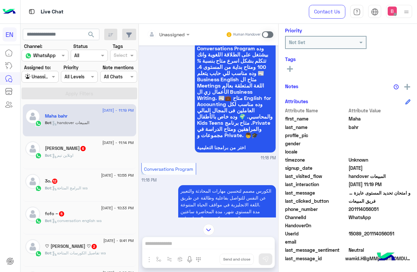
scroll to position [1100, 0]
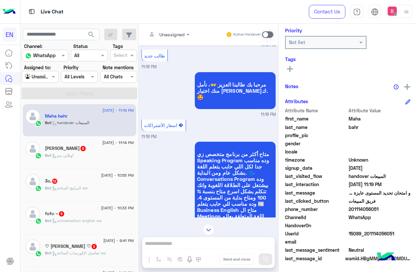
click at [193, 34] on div at bounding box center [168, 33] width 49 height 7
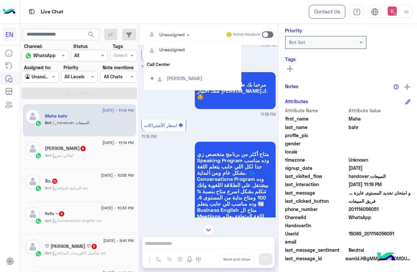
scroll to position [108, 0]
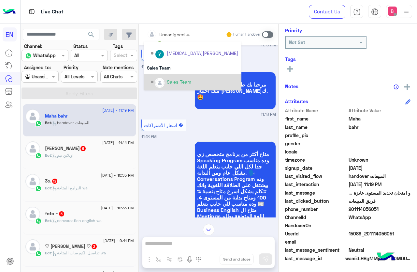
click at [165, 78] on div "Options list" at bounding box center [160, 83] width 10 height 10
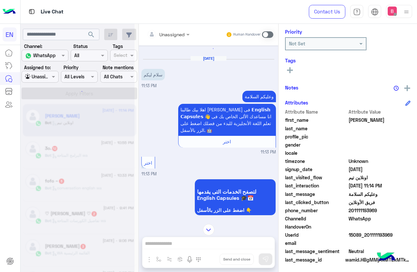
scroll to position [80, 0]
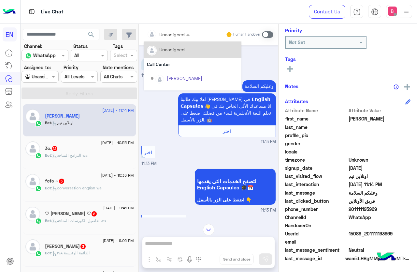
click at [173, 32] on input "text" at bounding box center [160, 34] width 26 height 7
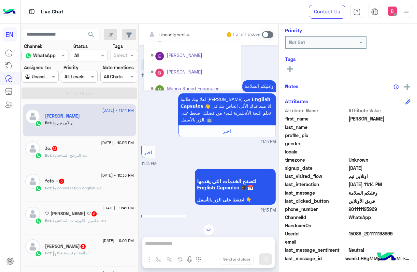
scroll to position [108, 0]
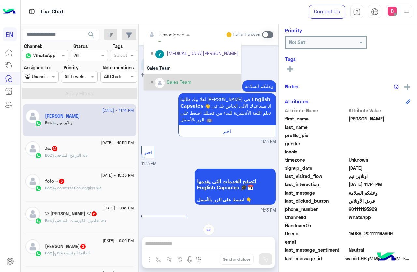
drag, startPoint x: 189, startPoint y: 78, endPoint x: 178, endPoint y: 91, distance: 17.1
click at [189, 78] on div "Sales Team" at bounding box center [194, 81] width 87 height 11
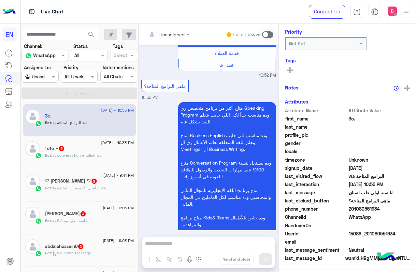
scroll to position [1268, 0]
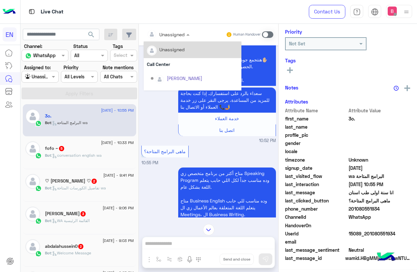
click at [173, 34] on input "text" at bounding box center [160, 34] width 26 height 7
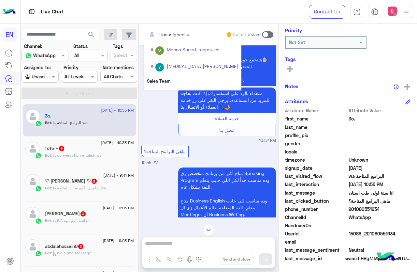
scroll to position [108, 0]
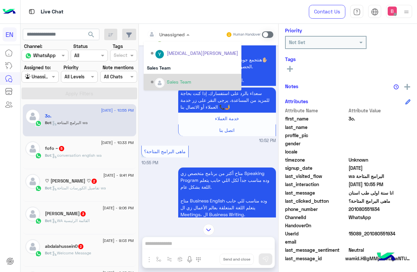
click at [165, 81] on div "Options list" at bounding box center [160, 83] width 10 height 10
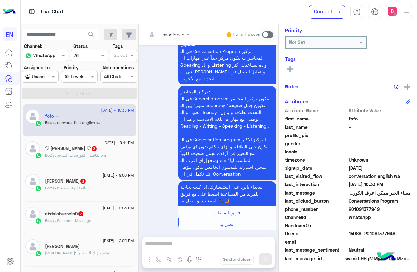
click at [115, 157] on div "Bot : تفاصيل الكورسات المتاحة wa" at bounding box center [89, 157] width 89 height 11
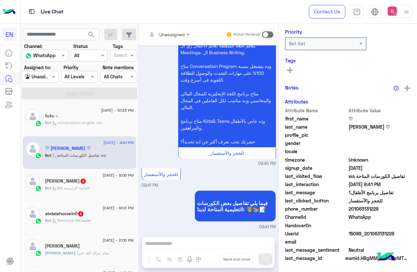
click at [207, 26] on div "Unassigned Human Handover" at bounding box center [209, 35] width 140 height 22
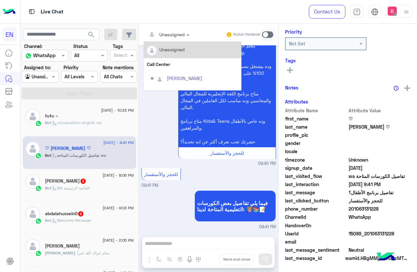
click at [193, 36] on div at bounding box center [168, 33] width 49 height 7
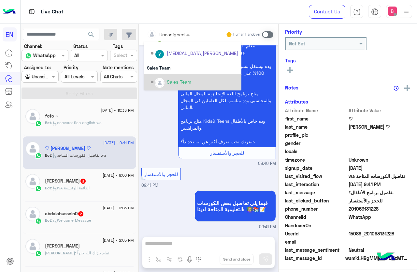
click at [186, 82] on div "Sales Team" at bounding box center [194, 81] width 87 height 11
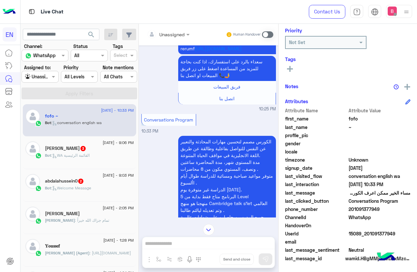
click at [173, 32] on input "text" at bounding box center [160, 34] width 26 height 7
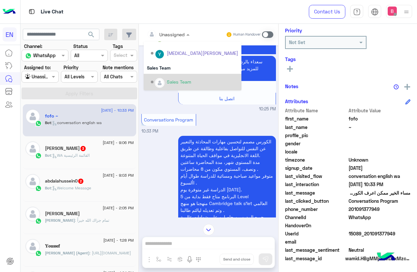
click at [165, 78] on div "Options list" at bounding box center [160, 83] width 10 height 10
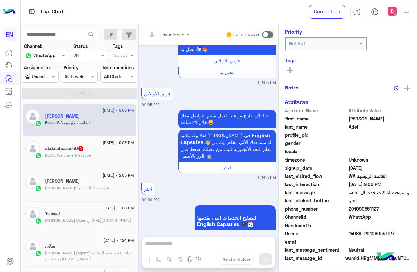
click at [173, 32] on input "text" at bounding box center [160, 34] width 26 height 7
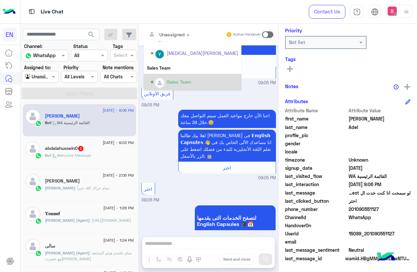
click at [182, 76] on div "Sales Team" at bounding box center [194, 81] width 87 height 11
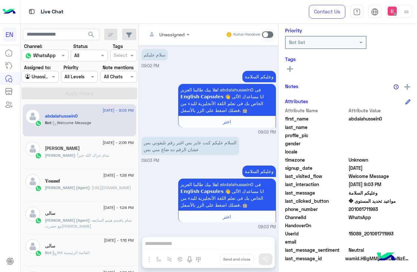
click at [206, 244] on div "Unassigned Human Handover [DATE] اون لاين صح 03:04 PM ده بالليل حضرتك صح 03:04 …" at bounding box center [209, 149] width 140 height 250
click at [274, 34] on span at bounding box center [267, 34] width 11 height 7
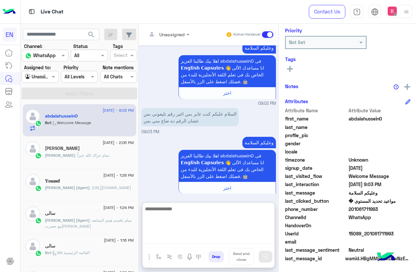
click at [218, 236] on textarea at bounding box center [208, 223] width 132 height 39
type textarea "**********"
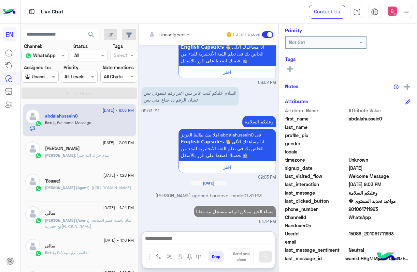
drag, startPoint x: 44, startPoint y: 76, endPoint x: 41, endPoint y: 82, distance: 7.0
click at [40, 76] on input "text" at bounding box center [32, 76] width 15 height 7
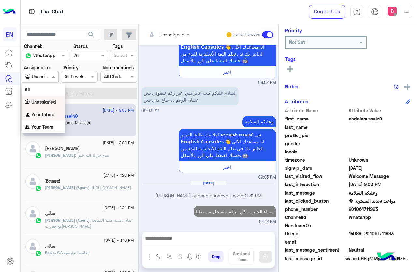
click at [39, 112] on b "Your Inbox" at bounding box center [42, 114] width 23 height 6
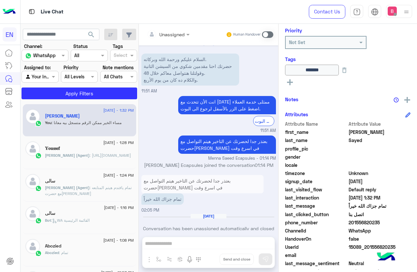
click at [52, 73] on div at bounding box center [40, 76] width 36 height 7
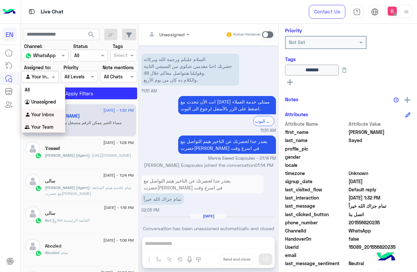
click at [51, 123] on div "Your Team" at bounding box center [44, 127] width 44 height 13
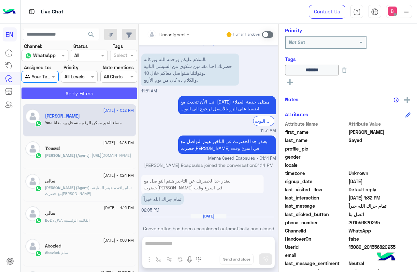
click at [72, 92] on button "Apply Filters" at bounding box center [80, 93] width 116 height 12
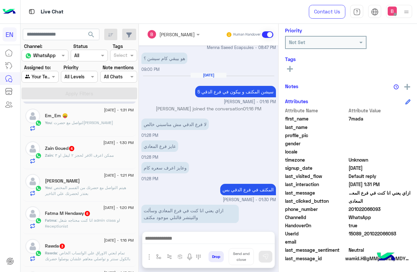
click at [108, 156] on span ": ممكن اعرف الافر لحجز ٢ ليفل او ٣" at bounding box center [83, 155] width 61 height 5
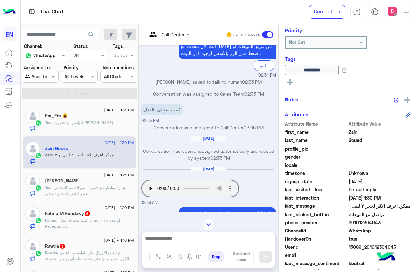
scroll to position [515, 0]
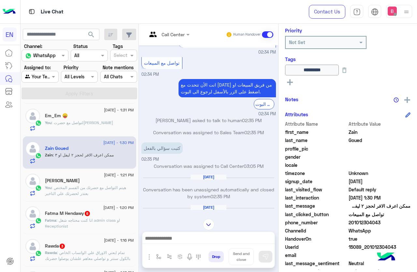
click at [163, 38] on div "Call Center" at bounding box center [166, 35] width 38 height 16
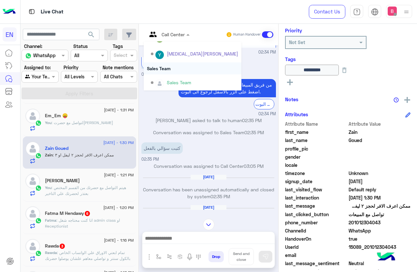
scroll to position [108, 0]
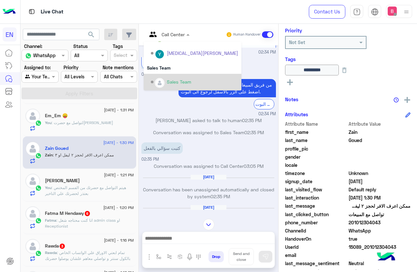
click at [162, 76] on div "Sales Team" at bounding box center [194, 81] width 87 height 11
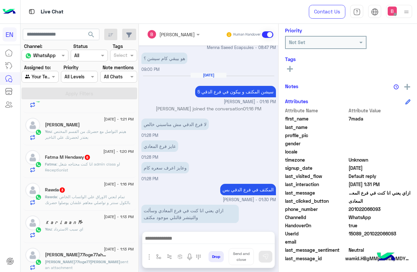
scroll to position [65, 0]
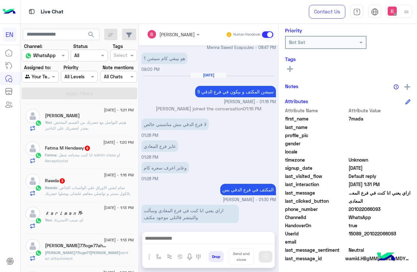
click at [111, 163] on p "Fatma : انا كنت محتاجه شغل admin class او Receptionist" at bounding box center [89, 158] width 89 height 12
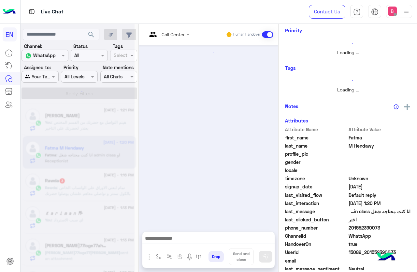
scroll to position [387, 0]
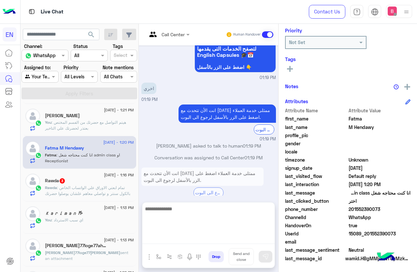
click at [183, 236] on textarea at bounding box center [208, 223] width 132 height 39
type textarea "**********"
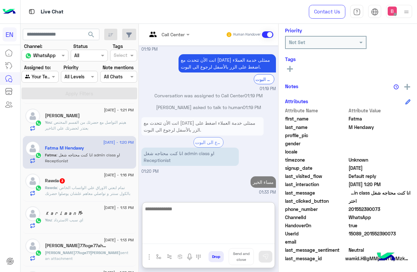
paste textarea "**********"
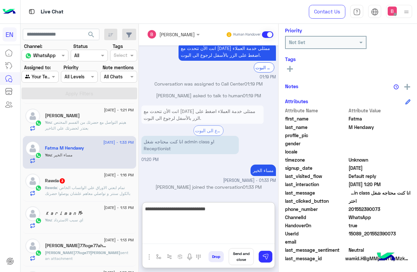
type textarea "**********"
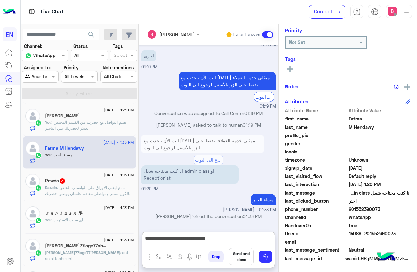
click at [263, 250] on div "Drop Send and close" at bounding box center [240, 258] width 69 height 20
click at [265, 252] on button at bounding box center [266, 256] width 14 height 12
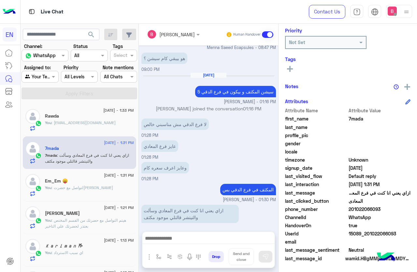
click at [175, 233] on div at bounding box center [208, 239] width 132 height 16
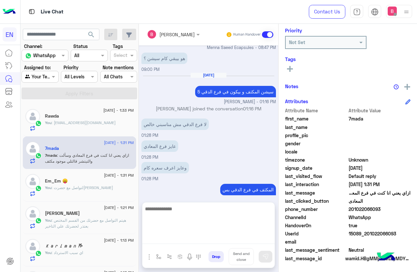
click at [177, 240] on textarea at bounding box center [208, 223] width 132 height 39
type textarea "**********"
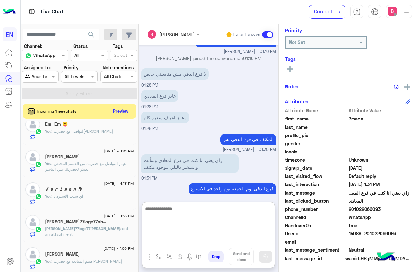
scroll to position [98, 0]
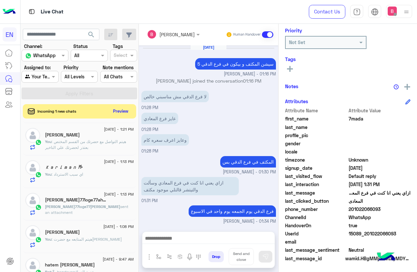
click at [73, 209] on span "[PERSON_NAME]77loge77[PERSON_NAME]" at bounding box center [82, 206] width 75 height 5
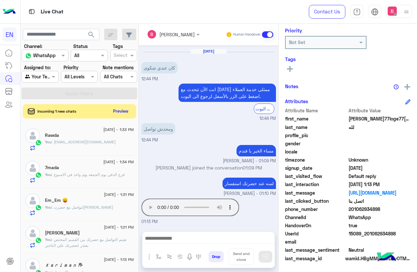
drag, startPoint x: 349, startPoint y: 208, endPoint x: 392, endPoint y: 212, distance: 42.6
click at [392, 212] on span "201062934898" at bounding box center [380, 208] width 62 height 7
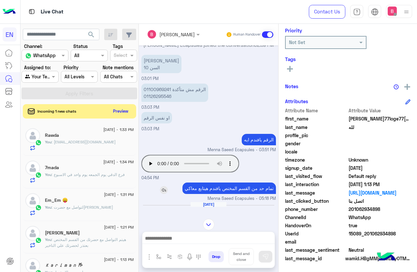
scroll to position [90, 0]
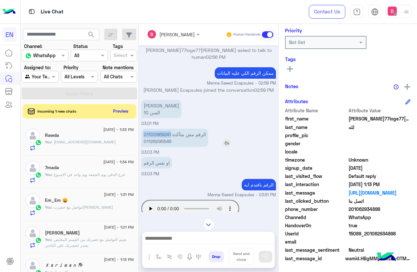
drag, startPoint x: 142, startPoint y: 126, endPoint x: 171, endPoint y: 127, distance: 29.7
click at [171, 128] on p "الرقم مش متأكدة 01100969241 01126295546" at bounding box center [174, 137] width 67 height 18
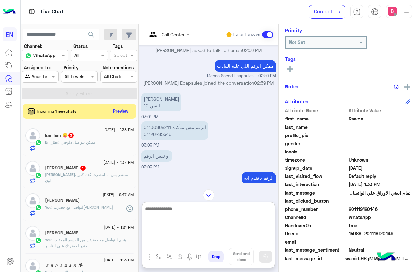
click at [179, 239] on textarea at bounding box center [208, 223] width 132 height 39
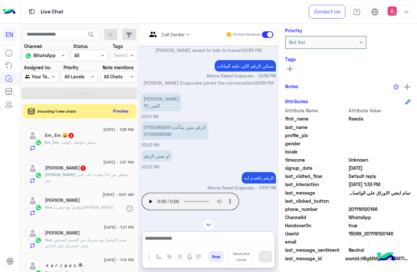
click at [107, 178] on div "[PERSON_NAME] : منتظر بس انا انتظرت كده كتير اوي" at bounding box center [89, 176] width 89 height 11
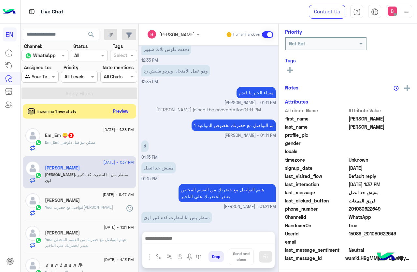
scroll to position [80, 0]
click at [97, 207] on div "You : لتواصل مع حضرت[PERSON_NAME]" at bounding box center [89, 209] width 89 height 11
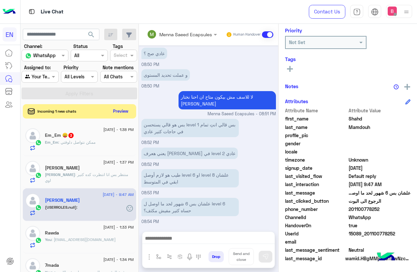
click at [106, 174] on span ": منتظر بس انا انتظرت كده كتير اوي" at bounding box center [86, 177] width 83 height 11
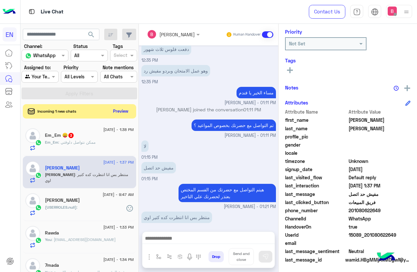
scroll to position [80, 0]
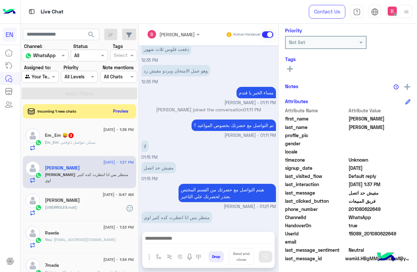
click at [78, 208] on span ":" at bounding box center [77, 206] width 1 height 5
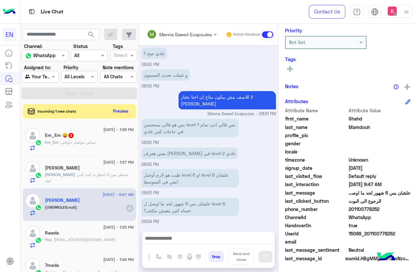
scroll to position [65, 0]
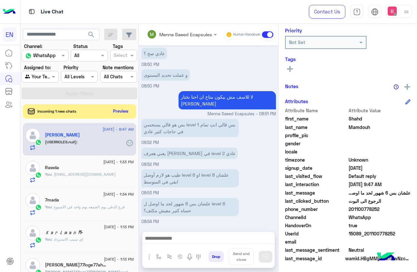
click at [84, 202] on div "7mada" at bounding box center [89, 200] width 89 height 7
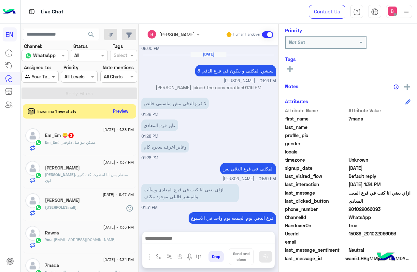
click at [50, 77] on span at bounding box center [54, 76] width 8 height 7
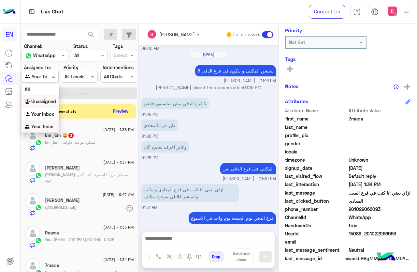
click at [41, 99] on b "Unassigned" at bounding box center [43, 101] width 25 height 6
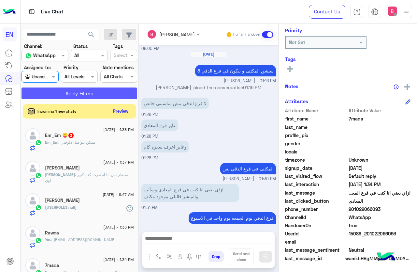
click at [54, 90] on button "Apply Filters" at bounding box center [80, 93] width 116 height 12
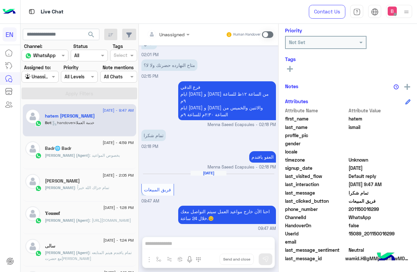
click at [79, 151] on div "Badr🌐 Badr" at bounding box center [89, 148] width 89 height 7
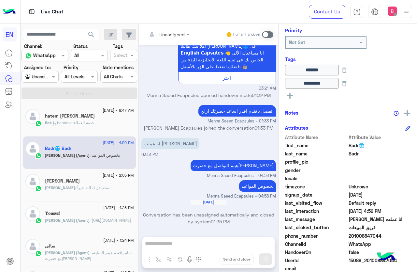
click at [117, 127] on div "Bot : handoverخدمة العملاء" at bounding box center [89, 125] width 89 height 11
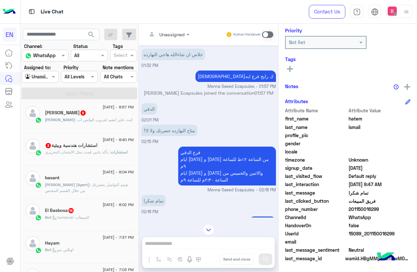
click at [99, 118] on span ": كنت عايز انضم لجروب الواتس اب" at bounding box center [104, 119] width 58 height 5
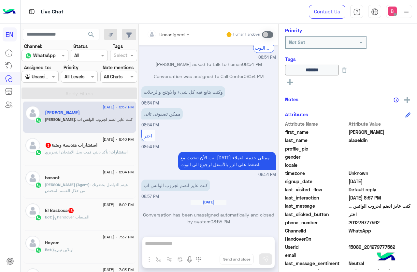
drag, startPoint x: 350, startPoint y: 221, endPoint x: 389, endPoint y: 222, distance: 38.8
click at [389, 222] on span "201279777562" at bounding box center [380, 222] width 62 height 7
drag, startPoint x: 189, startPoint y: 244, endPoint x: 181, endPoint y: 247, distance: 8.6
click at [189, 244] on div "Unassigned Human Handover [DATE] انت الأن تتحدث مع [DATE] ممثلى خدمة العملاء اض…" at bounding box center [209, 149] width 140 height 250
click at [181, 241] on div "Unassigned Human Handover [DATE] انت الأن تتحدث مع [DATE] ممثلى خدمة العملاء اض…" at bounding box center [209, 149] width 140 height 250
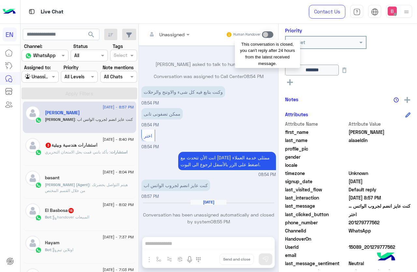
click at [268, 32] on span at bounding box center [267, 34] width 11 height 7
click at [269, 35] on span at bounding box center [267, 34] width 11 height 7
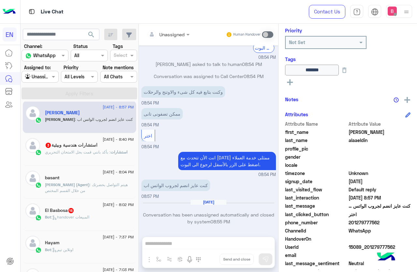
click at [104, 153] on span ": بأكد بانني قمت بحل الامتحان التحريري" at bounding box center [78, 151] width 66 height 5
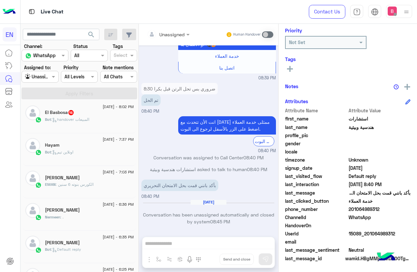
scroll to position [101, 0]
click at [121, 120] on div "Bot : handover المبيعات" at bounding box center [89, 121] width 89 height 11
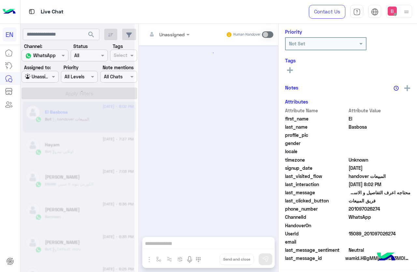
scroll to position [727, 0]
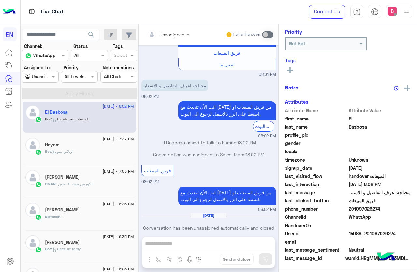
click at [47, 79] on div at bounding box center [40, 76] width 36 height 7
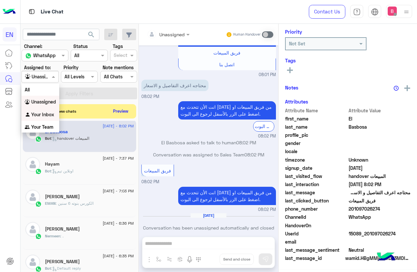
click at [42, 115] on b "Your Inbox" at bounding box center [42, 114] width 23 height 6
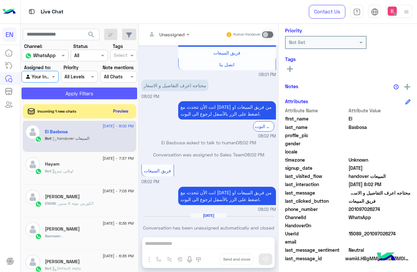
click at [62, 96] on button "Apply Filters" at bounding box center [80, 93] width 116 height 12
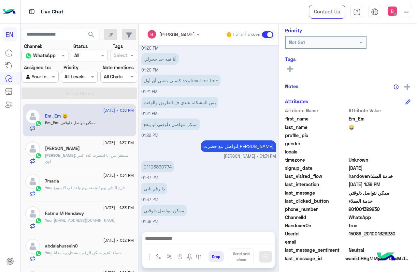
click at [52, 78] on div at bounding box center [40, 76] width 36 height 7
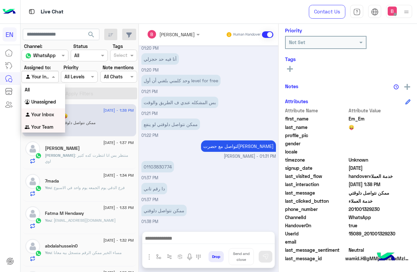
click at [45, 127] on b "Your Team" at bounding box center [42, 127] width 22 height 6
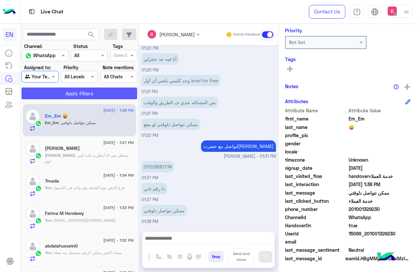
click at [70, 91] on button "Apply Filters" at bounding box center [80, 93] width 116 height 12
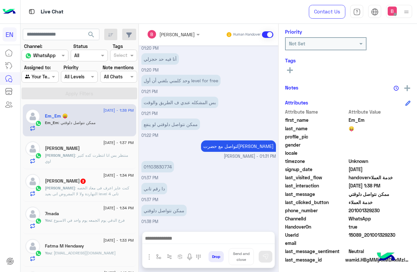
scroll to position [80, 0]
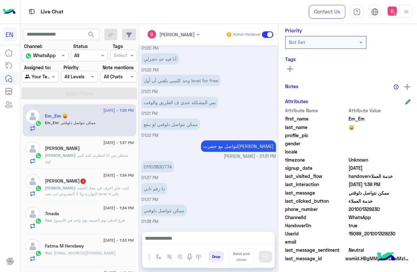
click at [86, 195] on span ": كنت عايز اعرف فى معاد الحصه النهاردة ولا لا المفروض انى بعيد level 4 تانى" at bounding box center [87, 190] width 84 height 11
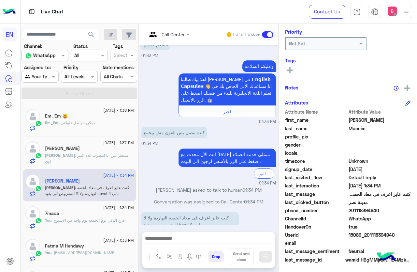
scroll to position [80, 0]
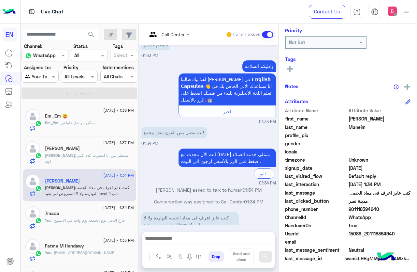
drag, startPoint x: 349, startPoint y: 209, endPoint x: 362, endPoint y: 208, distance: 12.4
click at [397, 208] on span "201118394940" at bounding box center [380, 208] width 62 height 7
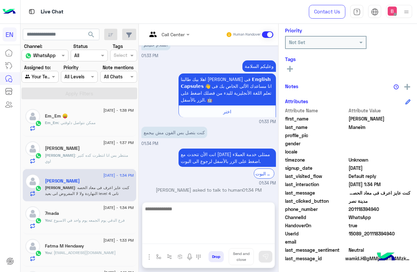
click at [174, 241] on textarea at bounding box center [208, 223] width 132 height 39
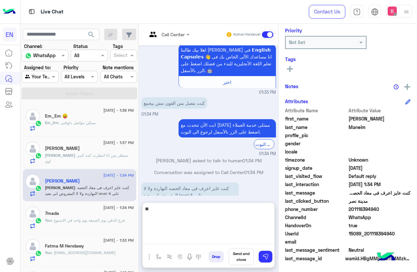
type textarea "*"
type textarea "**********"
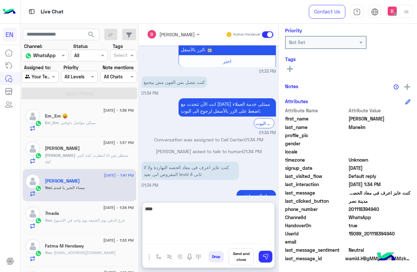
scroll to position [385, 0]
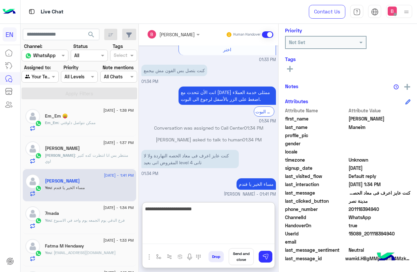
type textarea "**********"
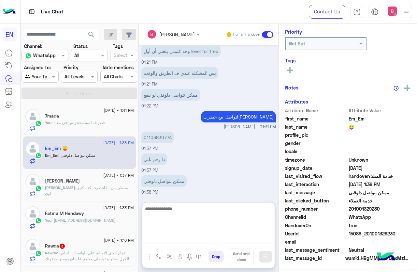
scroll to position [80, 0]
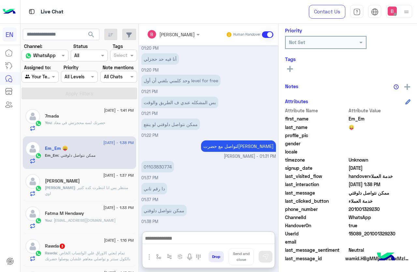
click at [32, 72] on div "Agent Filter Your Team" at bounding box center [40, 77] width 37 height 12
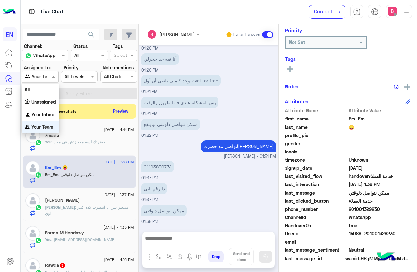
scroll to position [0, 0]
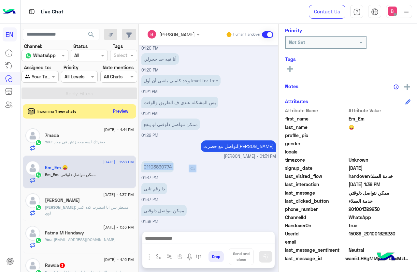
drag, startPoint x: 141, startPoint y: 164, endPoint x: 193, endPoint y: 165, distance: 51.9
click at [193, 165] on div "[DATE] تفاصيل الكورسات المتاحة 11:41 AM فيما يلي تفاصيل بعض الكورسات التعليمية …" at bounding box center [209, 134] width 140 height 179
drag, startPoint x: 193, startPoint y: 165, endPoint x: 185, endPoint y: 193, distance: 28.7
click at [186, 200] on div "دا رقم تاني 01:37 PM" at bounding box center [208, 192] width 135 height 22
drag, startPoint x: 350, startPoint y: 209, endPoint x: 374, endPoint y: 210, distance: 23.8
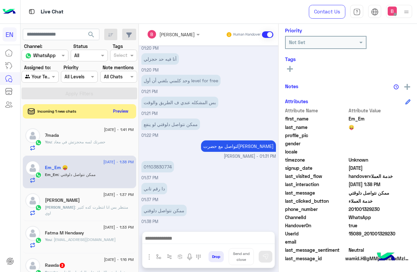
click at [390, 213] on div "Attribute Name Attribute Value first_name Em_Em last_name 😛 profile_pic gender …" at bounding box center [348, 185] width 126 height 156
click at [386, 214] on span "WhatsApp" at bounding box center [380, 217] width 62 height 7
click at [384, 213] on div "phone_number [PHONE_NUMBER]" at bounding box center [348, 209] width 126 height 8
drag, startPoint x: 349, startPoint y: 209, endPoint x: 394, endPoint y: 211, distance: 45.7
click at [394, 211] on span "201001329230" at bounding box center [380, 208] width 62 height 7
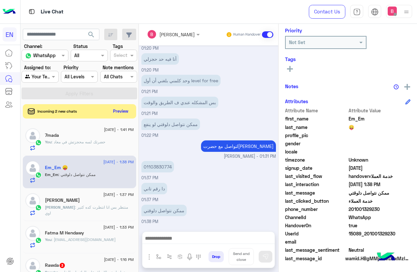
click at [392, 215] on span "WhatsApp" at bounding box center [380, 217] width 62 height 7
drag, startPoint x: 350, startPoint y: 208, endPoint x: 394, endPoint y: 208, distance: 44.0
click at [394, 208] on span "201001329230" at bounding box center [380, 208] width 62 height 7
drag, startPoint x: 140, startPoint y: 165, endPoint x: 172, endPoint y: 166, distance: 32.6
click at [172, 167] on div "[DATE] تفاصيل الكورسات المتاحة 11:41 AM فيما يلي تفاصيل بعض الكورسات التعليمية …" at bounding box center [209, 134] width 140 height 179
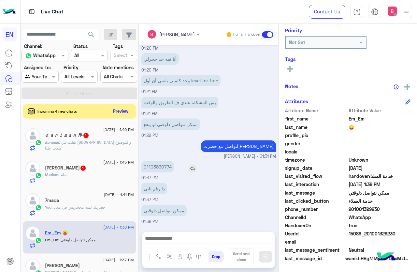
drag, startPoint x: 197, startPoint y: 167, endPoint x: 249, endPoint y: 139, distance: 58.8
click at [198, 167] on div "01103830774" at bounding box center [176, 166] width 70 height 11
click at [292, 67] on icon at bounding box center [290, 69] width 6 height 6
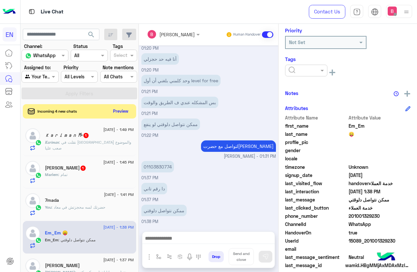
click at [306, 73] on input "text" at bounding box center [299, 70] width 20 height 7
click at [304, 87] on div "Solved" at bounding box center [306, 86] width 42 height 12
click at [37, 77] on input "text" at bounding box center [32, 76] width 15 height 7
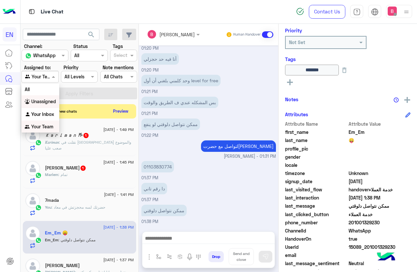
click at [49, 101] on b "Unassigned" at bounding box center [43, 101] width 25 height 6
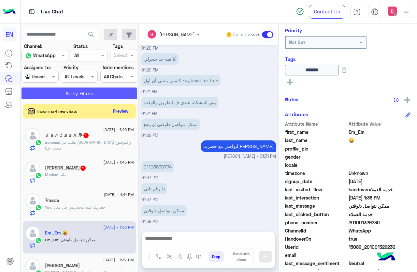
click at [74, 91] on button "Apply Filters" at bounding box center [80, 93] width 116 height 12
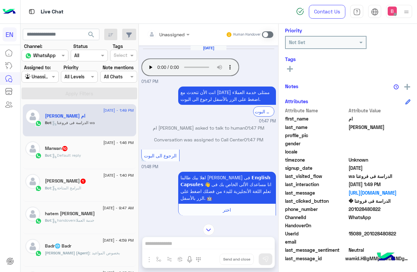
drag, startPoint x: 102, startPoint y: 141, endPoint x: 102, endPoint y: 146, distance: 5.2
click at [102, 142] on div "[DATE] - 1:46 PM Marwan 10 Bot : Default reply" at bounding box center [79, 152] width 113 height 33
click at [102, 149] on div "Marwan 10" at bounding box center [89, 148] width 89 height 7
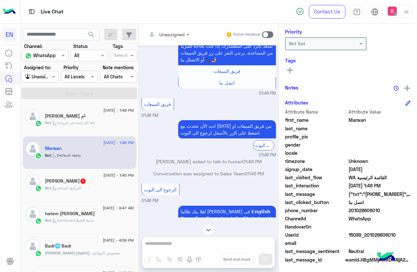
scroll to position [80, 0]
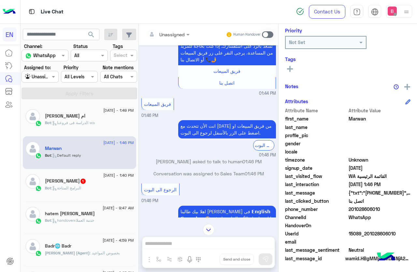
click at [185, 38] on div "Unassigned" at bounding box center [171, 34] width 25 height 7
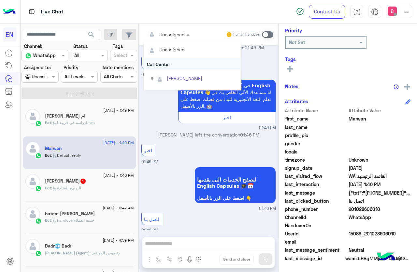
scroll to position [108, 0]
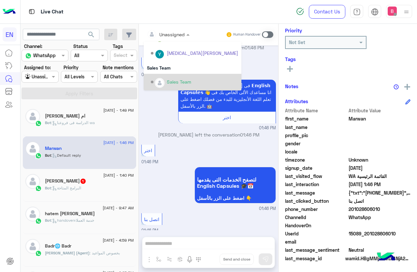
click at [191, 79] on div "Sales Team" at bounding box center [179, 81] width 24 height 7
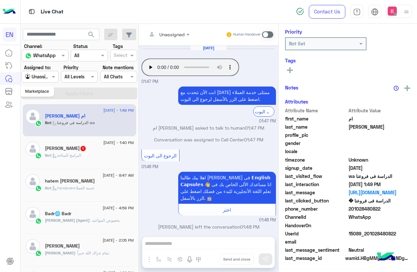
scroll to position [147, 0]
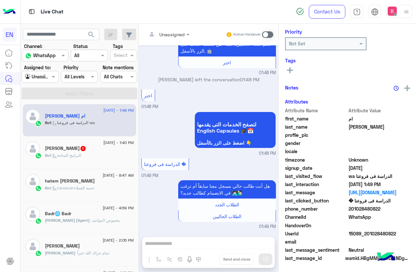
click at [50, 80] on div "Unassigned" at bounding box center [37, 76] width 25 height 7
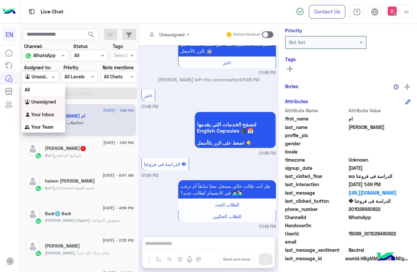
scroll to position [201, 0]
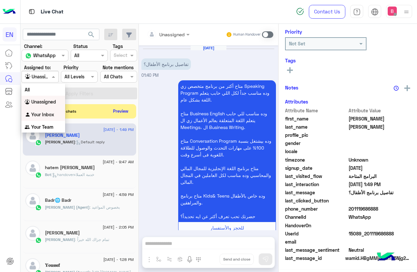
scroll to position [78, 0]
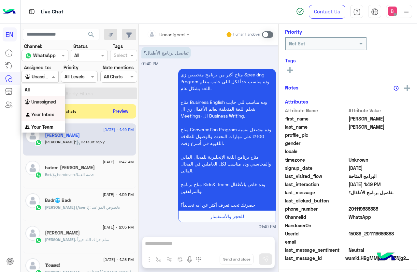
click at [172, 131] on div "متاح أكتر من برنامج متخصص زي Speaking Program وده مناسب جداً لكل اللي حابب يتعل…" at bounding box center [208, 148] width 135 height 163
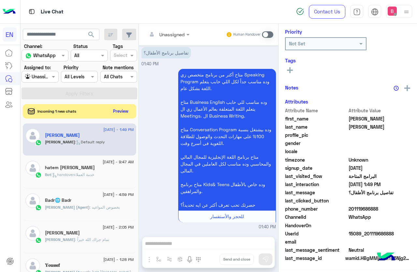
drag, startPoint x: 193, startPoint y: 31, endPoint x: 193, endPoint y: 36, distance: 4.6
click at [173, 32] on input "text" at bounding box center [160, 34] width 26 height 7
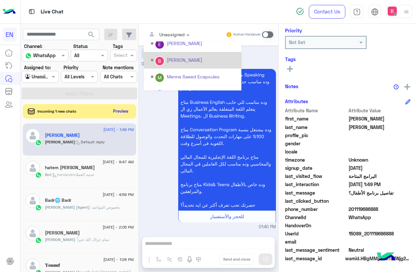
scroll to position [108, 0]
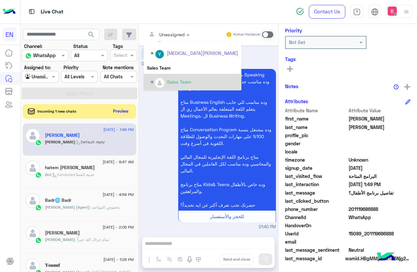
click at [165, 79] on div "Options list" at bounding box center [160, 83] width 10 height 10
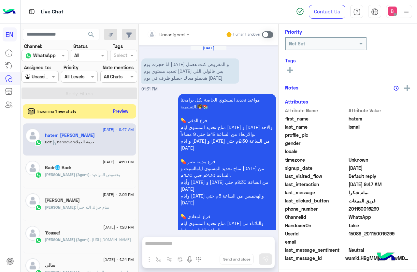
scroll to position [78, 0]
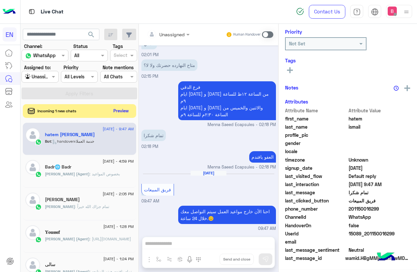
click at [131, 109] on button "Preview" at bounding box center [121, 110] width 20 height 9
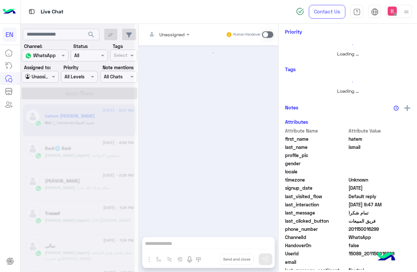
scroll to position [80, 0]
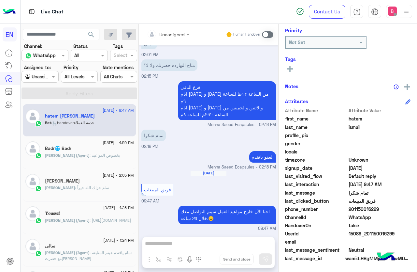
click at [51, 75] on div at bounding box center [40, 76] width 36 height 7
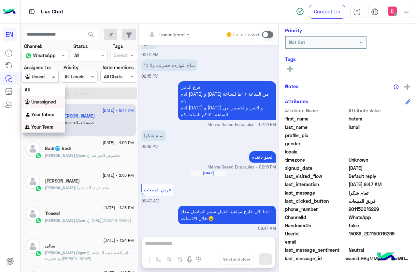
click at [51, 123] on div "All Unassigned Your Inbox Your Team" at bounding box center [44, 108] width 44 height 50
click at [53, 127] on b "Your Team" at bounding box center [42, 127] width 22 height 6
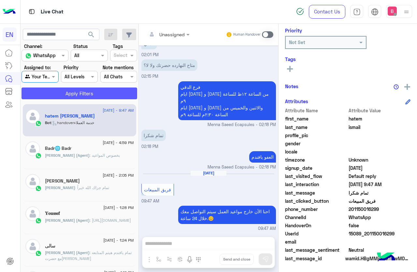
click at [83, 94] on button "Apply Filters" at bounding box center [80, 93] width 116 height 12
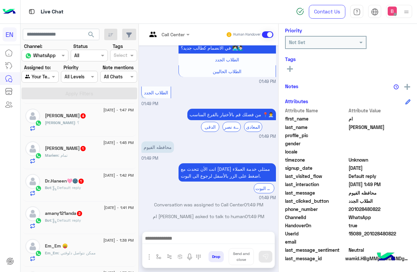
click at [96, 163] on div "Mariem : تمام" at bounding box center [89, 157] width 89 height 11
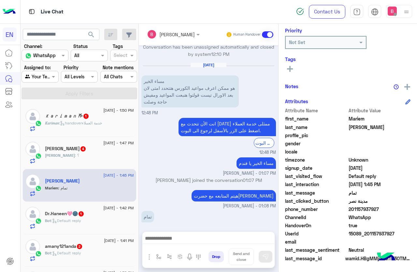
click at [111, 115] on div "𝐾𝑎𝑟𝑖𝑚𝑎𝑛 𐂂 1" at bounding box center [89, 116] width 89 height 7
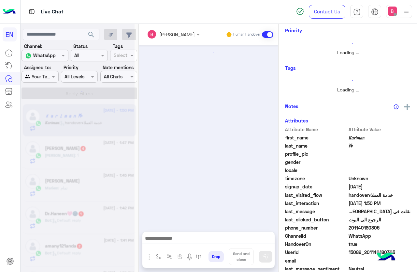
click at [111, 115] on div at bounding box center [78, 139] width 114 height 272
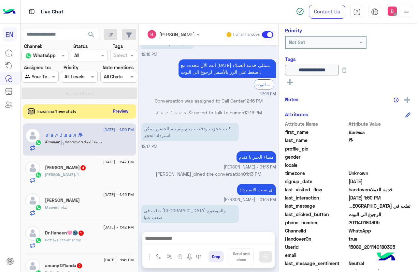
click at [193, 232] on div at bounding box center [208, 239] width 132 height 16
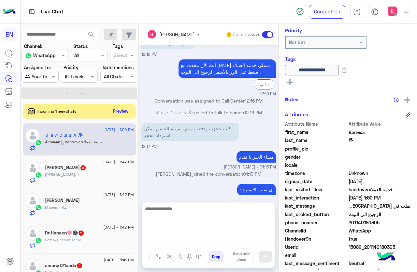
click at [195, 242] on textarea at bounding box center [208, 223] width 132 height 39
type textarea "**********"
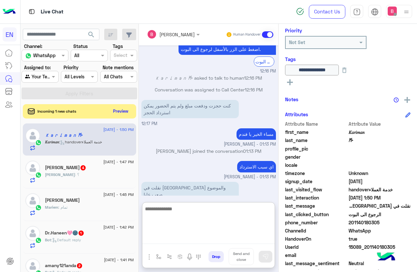
scroll to position [579, 0]
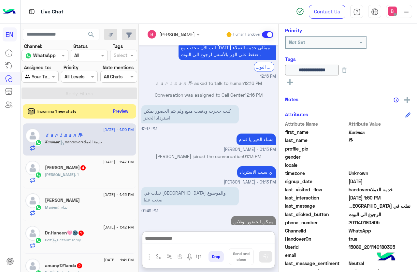
click at [105, 175] on div "[DEMOGRAPHIC_DATA] : ؟" at bounding box center [89, 176] width 89 height 11
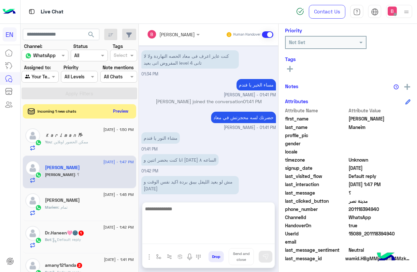
click at [177, 244] on textarea at bounding box center [208, 223] width 132 height 39
type textarea "**********"
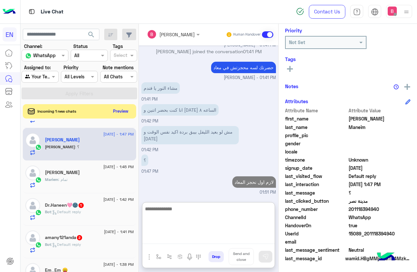
scroll to position [65, 0]
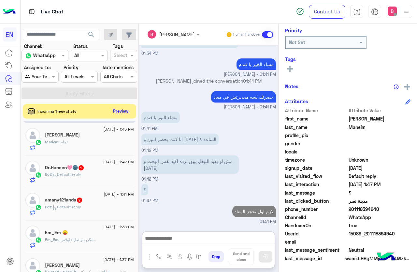
click at [106, 180] on div "Bot : Default reply" at bounding box center [89, 176] width 89 height 11
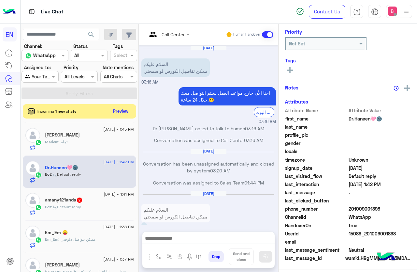
scroll to position [57, 0]
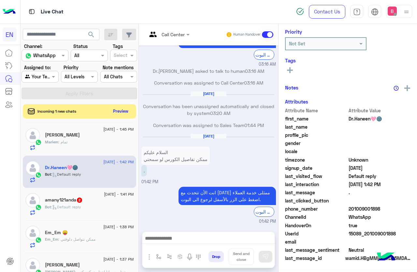
click at [175, 38] on div "Call Center" at bounding box center [173, 34] width 23 height 7
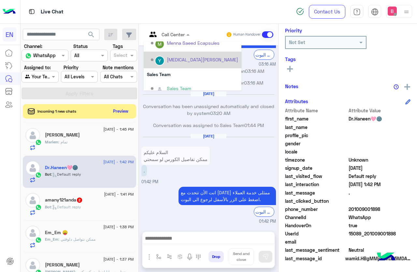
scroll to position [108, 0]
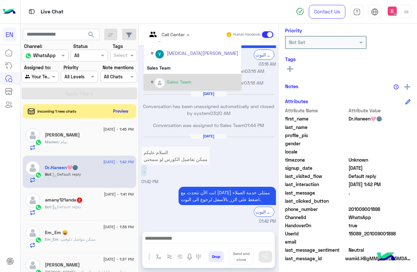
click at [171, 77] on div "Sales Team" at bounding box center [194, 81] width 87 height 11
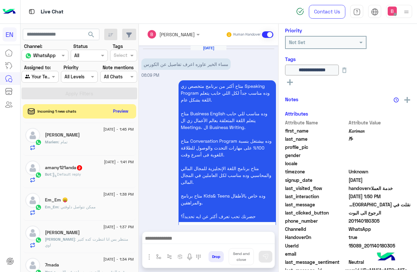
scroll to position [582, 0]
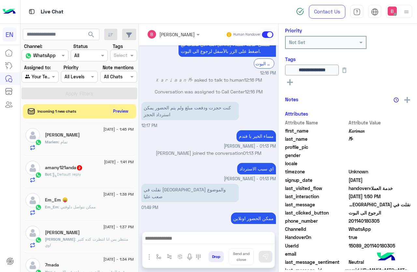
click at [100, 172] on div "Bot : Default reply" at bounding box center [89, 176] width 89 height 11
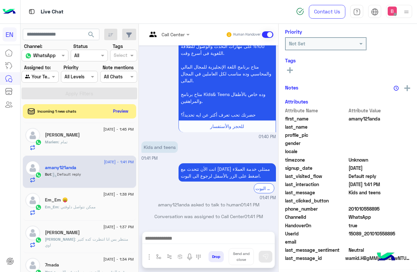
scroll to position [80, 0]
click at [165, 34] on input "text" at bounding box center [160, 34] width 26 height 7
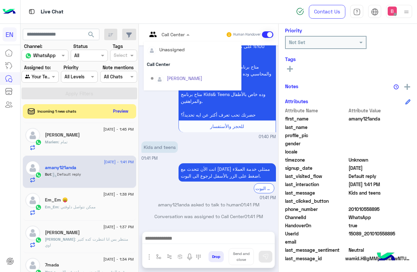
scroll to position [108, 0]
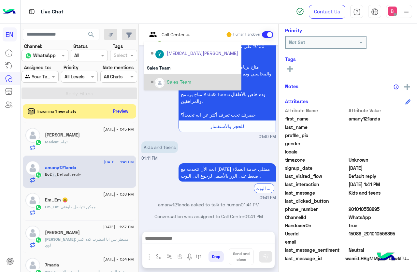
click at [162, 79] on div "Options list" at bounding box center [160, 83] width 10 height 10
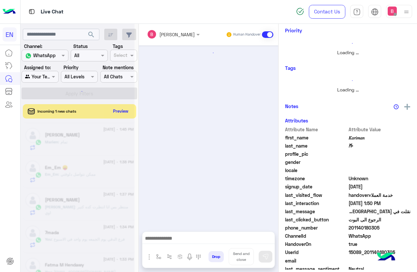
scroll to position [582, 0]
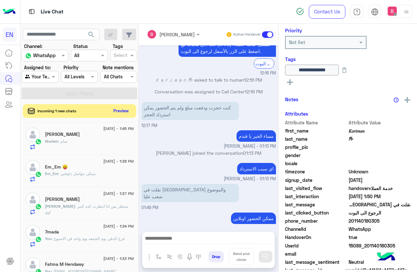
click at [116, 109] on button "Preview" at bounding box center [121, 110] width 20 height 9
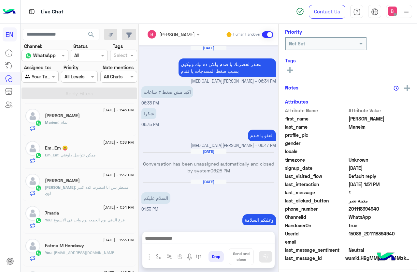
scroll to position [335, 0]
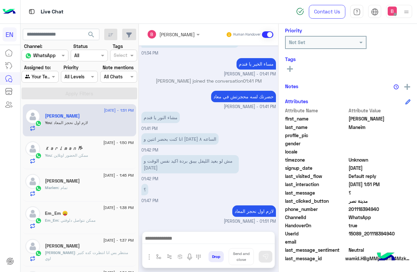
click at [49, 74] on div at bounding box center [40, 76] width 36 height 7
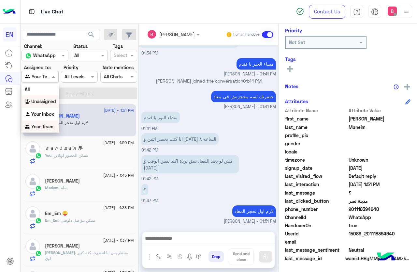
click at [49, 103] on b "Unassigned" at bounding box center [43, 101] width 25 height 6
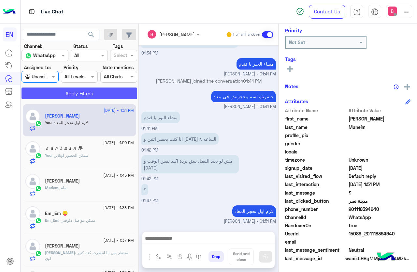
click at [63, 91] on button "Apply Filters" at bounding box center [80, 93] width 116 height 12
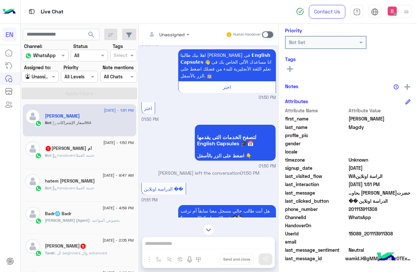
click at [185, 37] on div "Unassigned" at bounding box center [171, 34] width 25 height 7
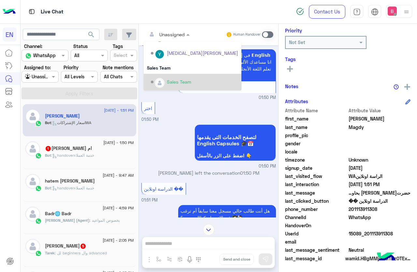
click at [190, 81] on div "Sales Team" at bounding box center [179, 81] width 24 height 7
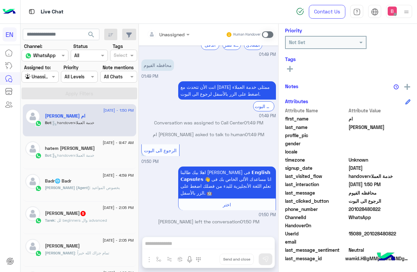
click at [173, 36] on input "text" at bounding box center [160, 34] width 26 height 7
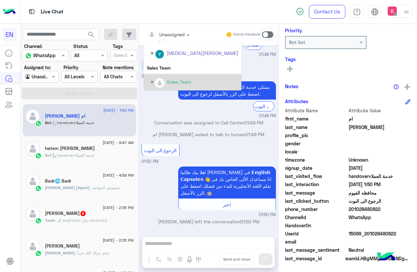
click at [190, 78] on div "Sales Team" at bounding box center [194, 81] width 87 height 11
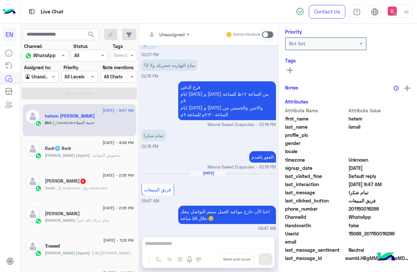
click at [100, 183] on div "Tarek Elboshy 5" at bounding box center [89, 181] width 89 height 7
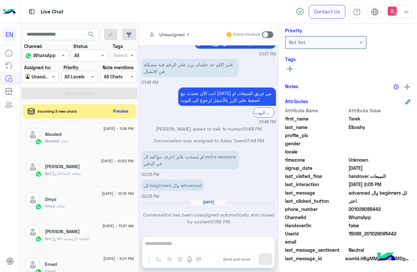
click at [108, 146] on div "Abozied : تمام" at bounding box center [89, 143] width 89 height 11
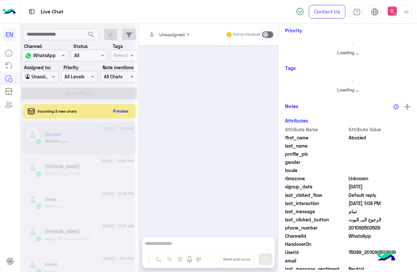
click at [45, 76] on div at bounding box center [78, 139] width 114 height 272
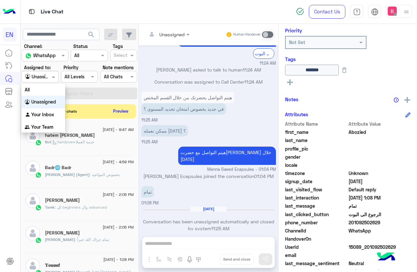
click at [40, 76] on input "text" at bounding box center [32, 76] width 15 height 7
click at [44, 128] on b "Your Team" at bounding box center [42, 127] width 22 height 6
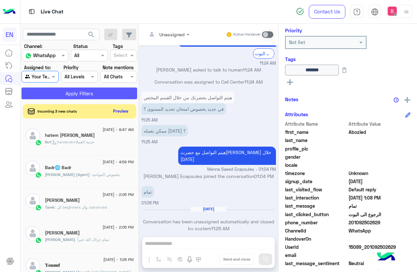
click at [67, 87] on button "Apply Filters" at bounding box center [80, 93] width 116 height 12
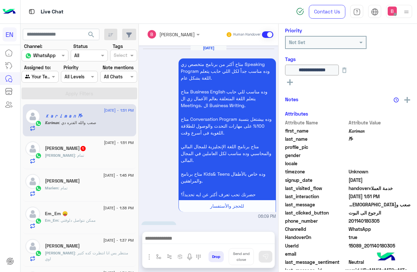
scroll to position [582, 0]
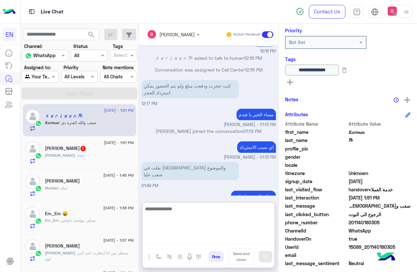
click at [185, 238] on textarea at bounding box center [208, 223] width 132 height 39
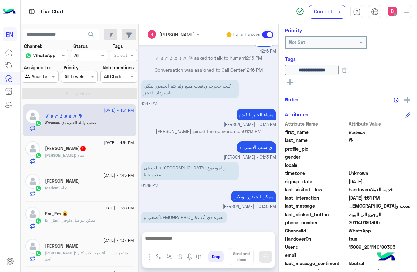
click at [99, 158] on div "[DEMOGRAPHIC_DATA] : تمام" at bounding box center [89, 157] width 89 height 11
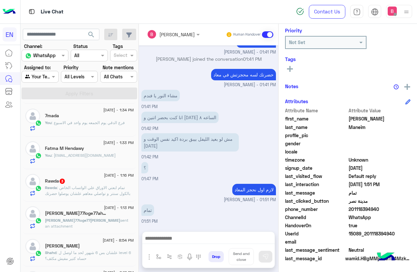
scroll to position [163, 0]
click at [88, 188] on span ": تمام ابعتي الاوراق علي الواتساب الخاص بالكول سنتر و تواصلي معاهم علشان يوصلوا…" at bounding box center [87, 192] width 85 height 17
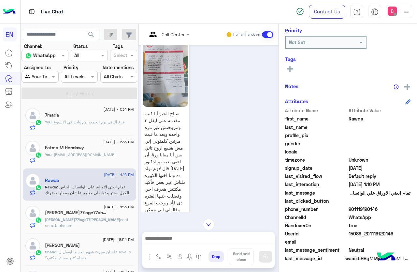
scroll to position [98, 0]
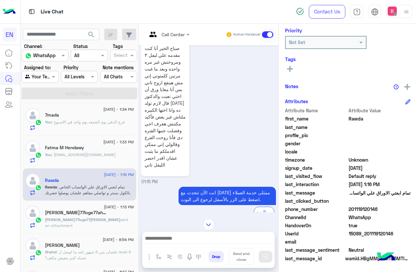
drag, startPoint x: 350, startPoint y: 207, endPoint x: 392, endPoint y: 207, distance: 42.1
click at [394, 207] on span "201119120146" at bounding box center [380, 208] width 62 height 7
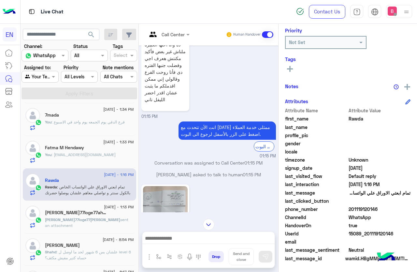
scroll to position [249, 0]
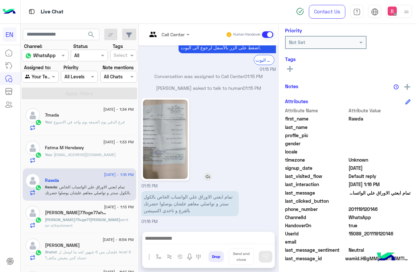
click at [171, 141] on img at bounding box center [165, 138] width 45 height 79
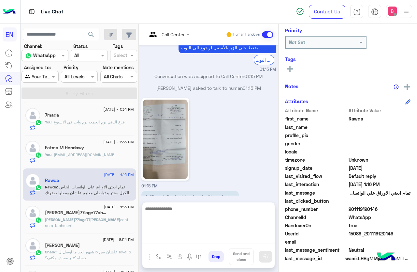
click at [199, 237] on textarea at bounding box center [208, 223] width 132 height 39
type textarea "**********"
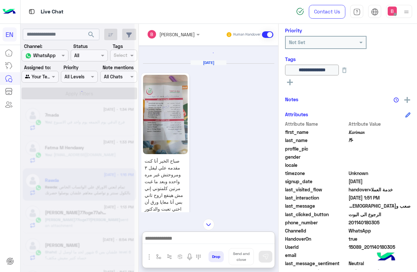
click at [162, 111] on img at bounding box center [165, 114] width 45 height 79
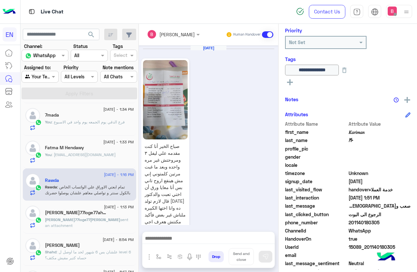
scroll to position [304, 0]
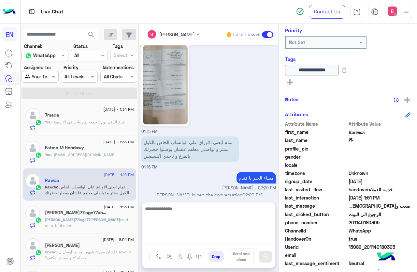
click at [171, 239] on textarea at bounding box center [208, 223] width 132 height 39
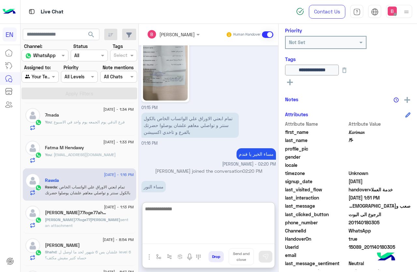
scroll to position [333, 0]
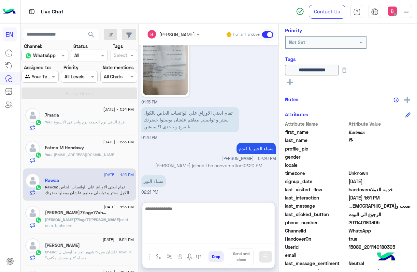
click at [183, 219] on textarea at bounding box center [208, 223] width 132 height 39
type textarea "*"
type textarea "**********"
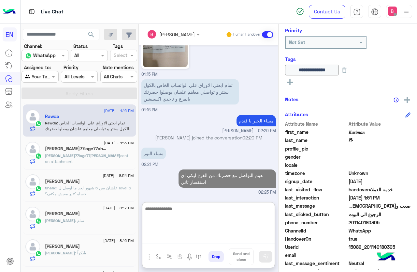
scroll to position [228, 0]
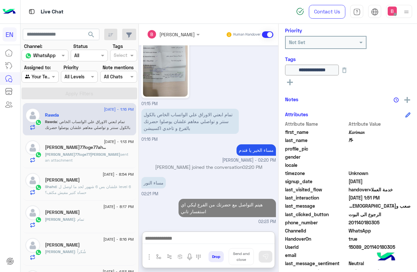
click at [89, 156] on p "[PERSON_NAME]77loge77[PERSON_NAME] sent an attachment" at bounding box center [89, 157] width 89 height 12
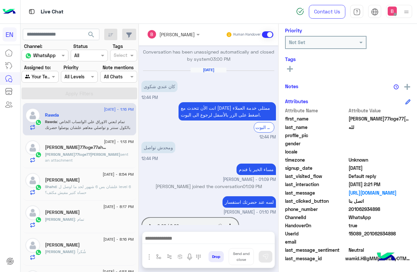
scroll to position [318, 0]
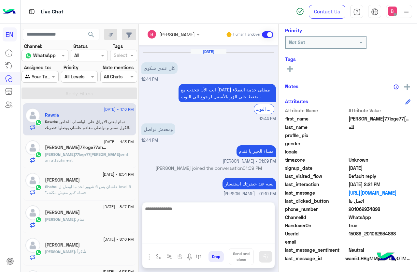
click at [174, 234] on textarea at bounding box center [208, 223] width 132 height 39
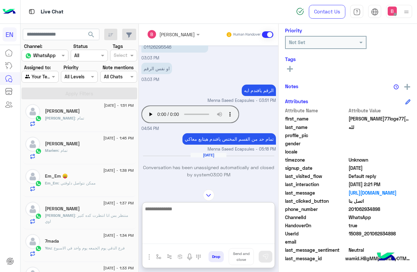
scroll to position [0, 0]
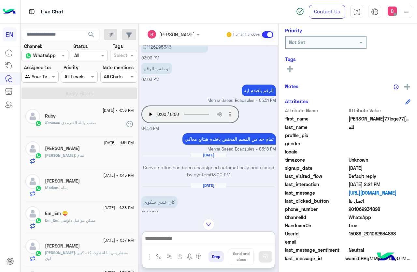
click at [57, 116] on div "Ruby" at bounding box center [89, 116] width 89 height 7
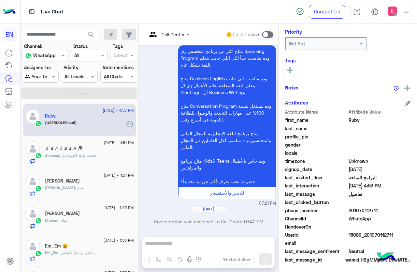
scroll to position [80, 0]
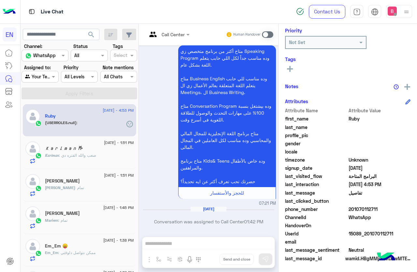
click at [45, 72] on div "Agent Filter Your Team" at bounding box center [40, 77] width 37 height 12
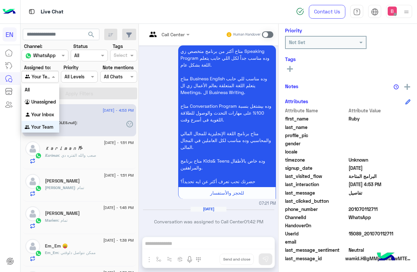
scroll to position [0, 0]
click at [43, 98] on div "Unassigned" at bounding box center [41, 101] width 38 height 13
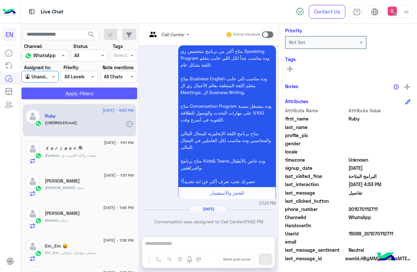
click at [50, 93] on button "Apply Filters" at bounding box center [80, 93] width 116 height 12
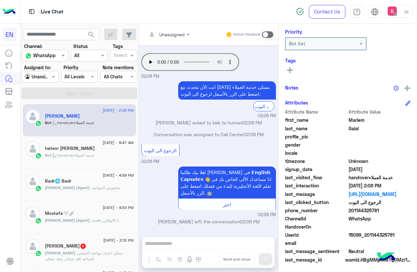
scroll to position [80, 0]
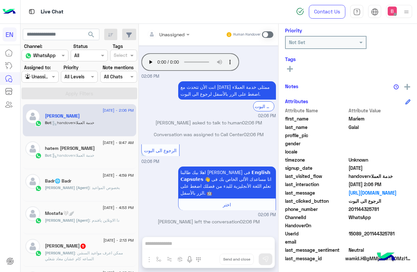
click at [136, 228] on div "[DATE] - 4:53 PM Mostafa🤍🪽 [PERSON_NAME] (Agent) : دا الاونلاين يافندم" at bounding box center [79, 217] width 113 height 33
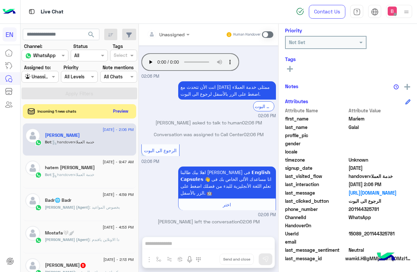
click at [38, 69] on label "Assigned to:" at bounding box center [37, 67] width 27 height 7
click at [47, 81] on div "Agent Filter Unassigned" at bounding box center [40, 77] width 37 height 12
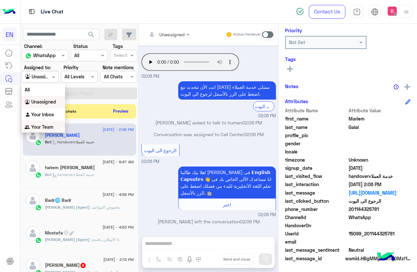
click at [56, 128] on div "Your Team" at bounding box center [44, 127] width 44 height 13
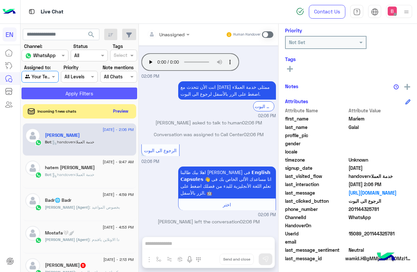
click at [76, 94] on button "Apply Filters" at bounding box center [80, 93] width 116 height 12
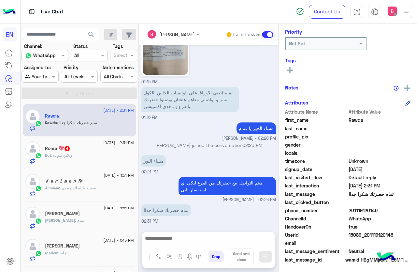
scroll to position [80, 0]
